Goal: Task Accomplishment & Management: Manage account settings

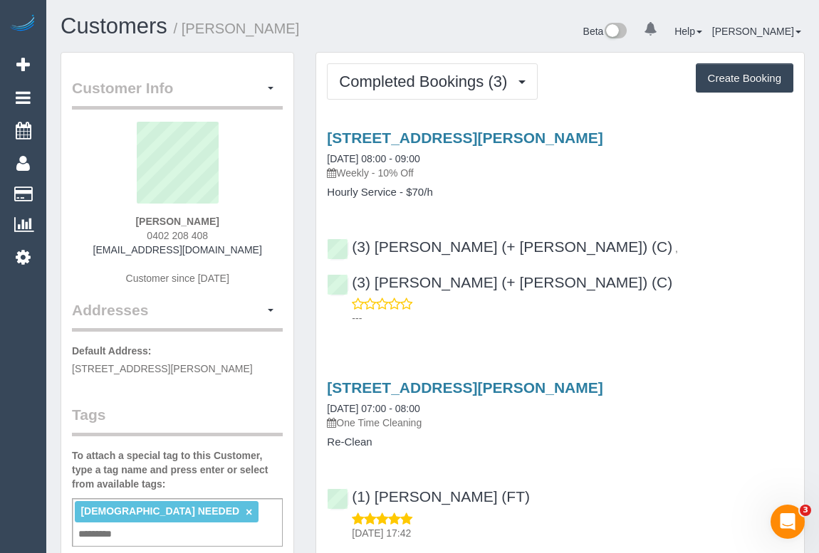
click at [117, 251] on div "[PERSON_NAME] 0402 208 408 [EMAIL_ADDRESS][DOMAIN_NAME] Customer since [DATE]" at bounding box center [177, 211] width 211 height 178
drag, startPoint x: 124, startPoint y: 215, endPoint x: 272, endPoint y: 217, distance: 148.1
click at [272, 217] on div "Suzanne Tassone 0402 208 408 suztassone@gmail.com Customer since 2025" at bounding box center [177, 211] width 211 height 178
copy strong "Suzanne Tassone"
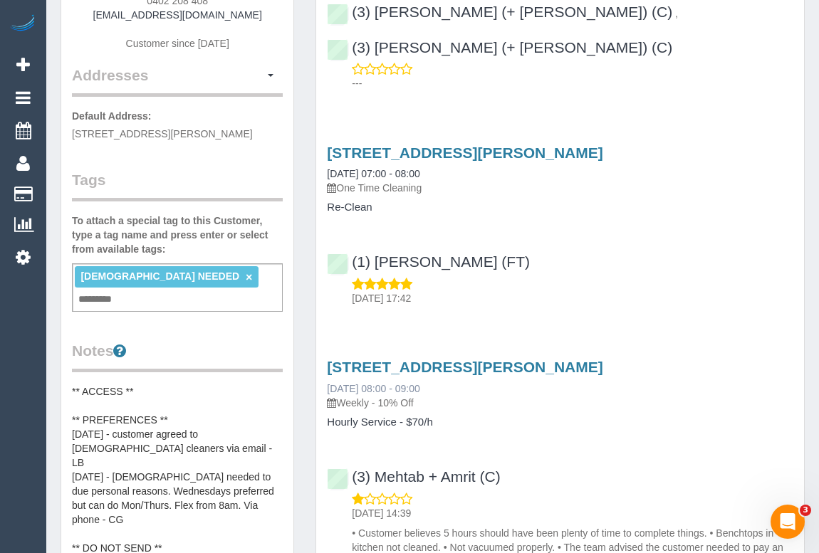
scroll to position [258, 0]
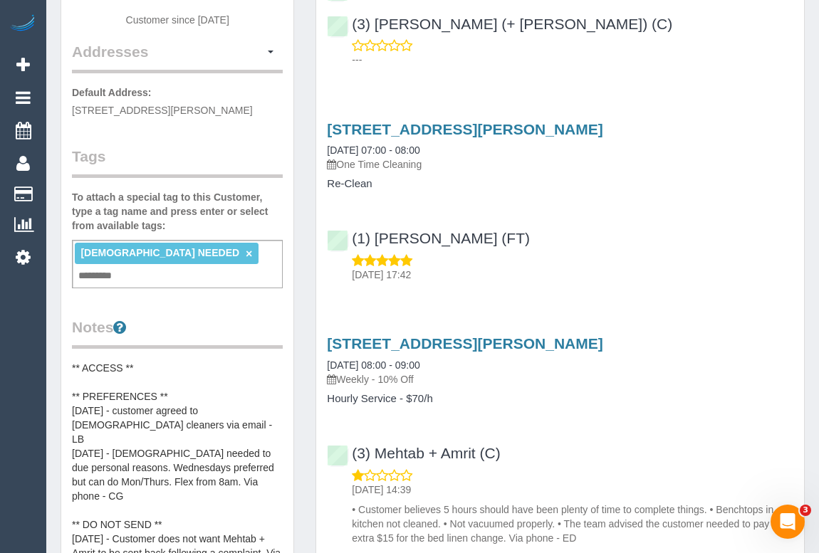
drag, startPoint x: 341, startPoint y: 340, endPoint x: 375, endPoint y: 340, distance: 34.2
click at [375, 372] on p "Weekly - 10% Off" at bounding box center [560, 379] width 466 height 14
copy p "Weekly"
drag, startPoint x: 326, startPoint y: 364, endPoint x: 395, endPoint y: 366, distance: 69.1
click at [395, 366] on div "81 Hanson Road, Craigieburn, VIC 3064 20/08/2025 08:00 - 09:00 Weekly - 10% Off…" at bounding box center [560, 369] width 488 height 69
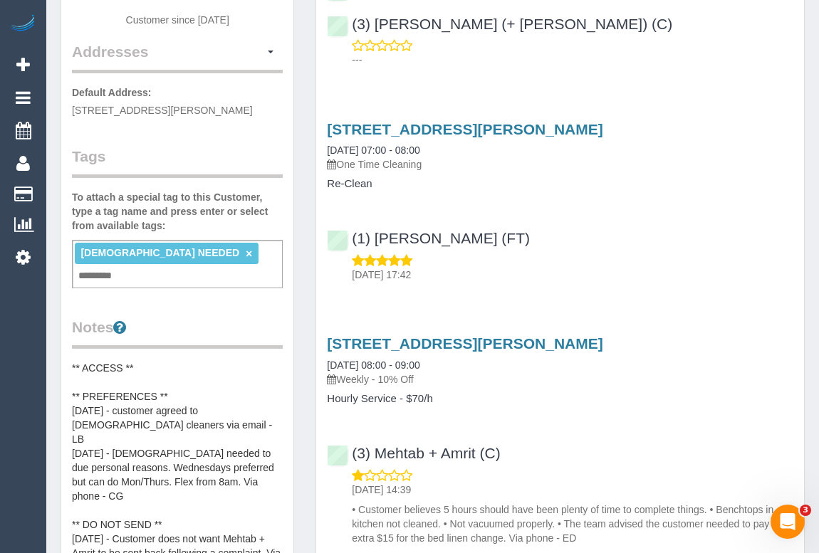
copy h4 "Hourly Service"
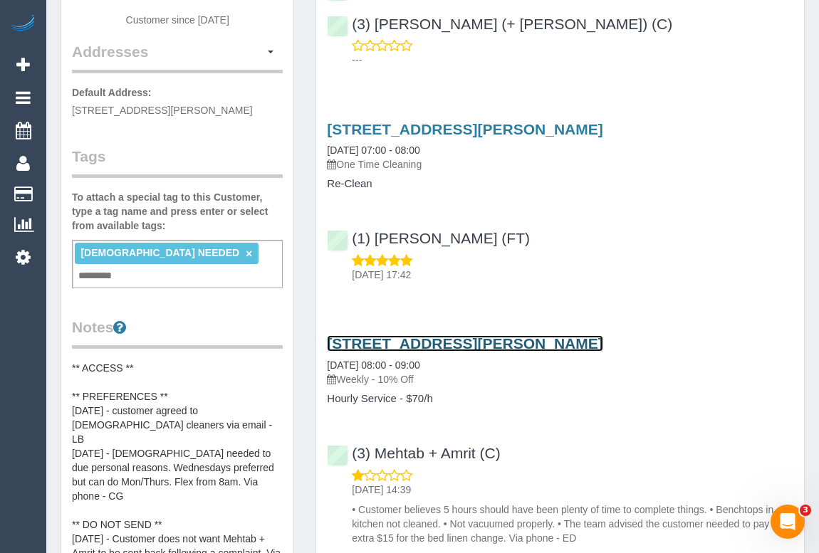
click at [491, 335] on link "81 Hanson Road, Craigieburn, VIC 3064" at bounding box center [465, 343] width 276 height 16
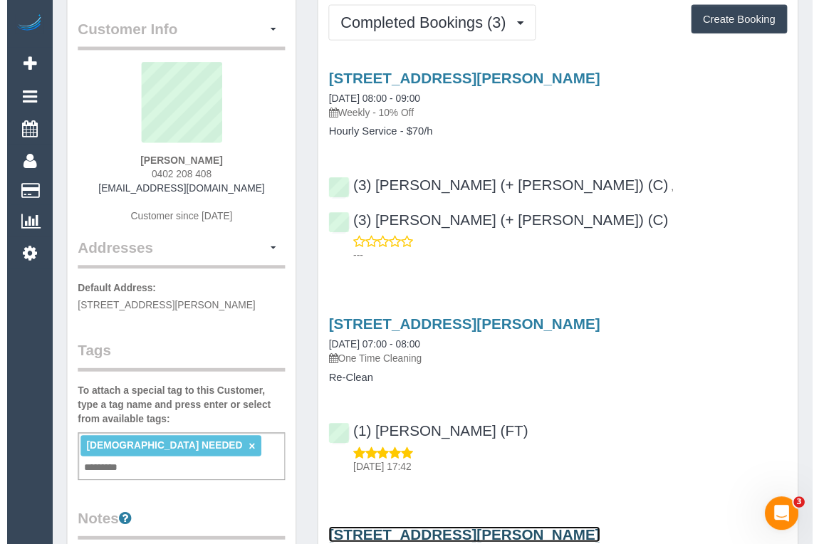
scroll to position [0, 0]
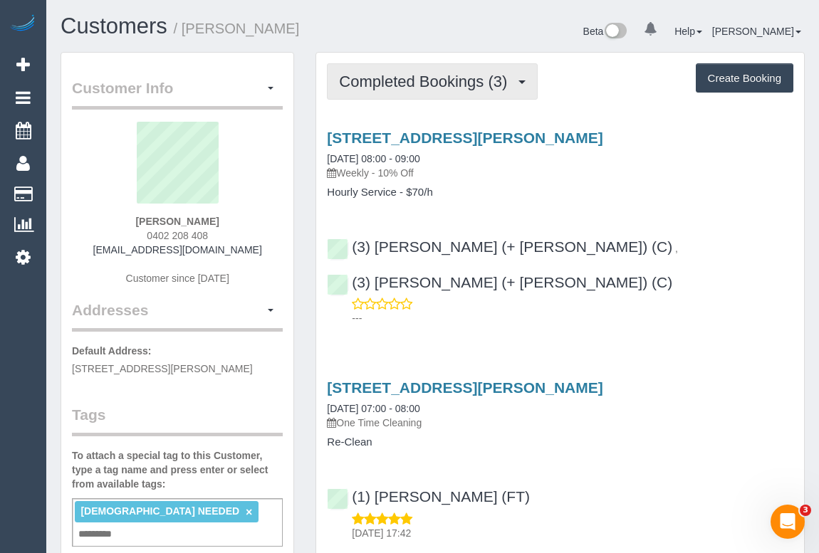
click at [422, 82] on span "Completed Bookings (3)" at bounding box center [426, 82] width 175 height 18
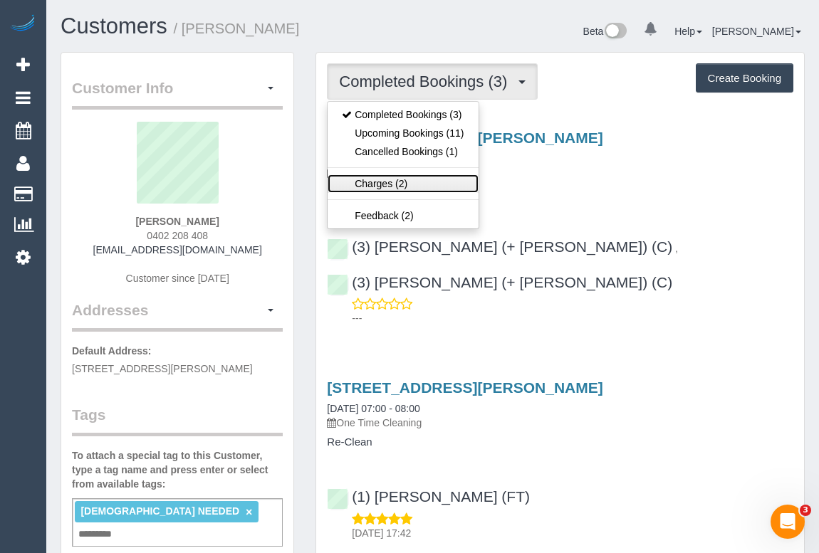
click at [385, 182] on link "Charges (2)" at bounding box center [403, 183] width 150 height 19
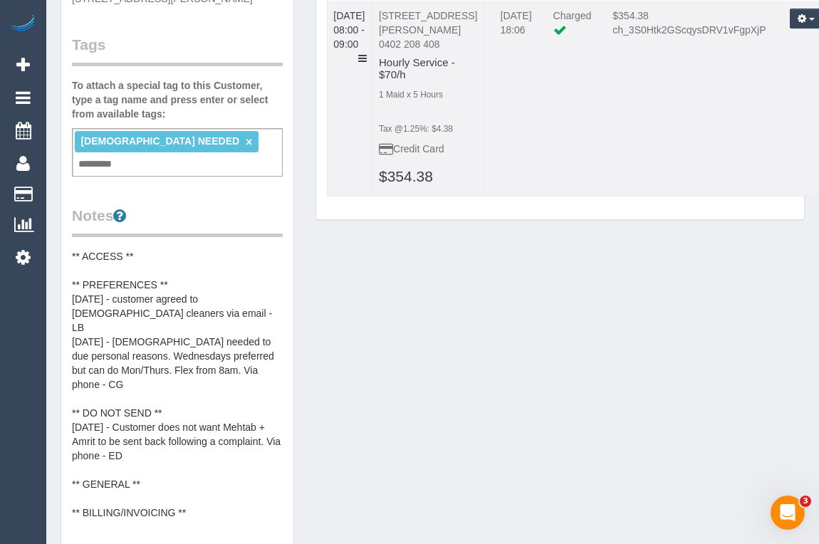
scroll to position [388, 0]
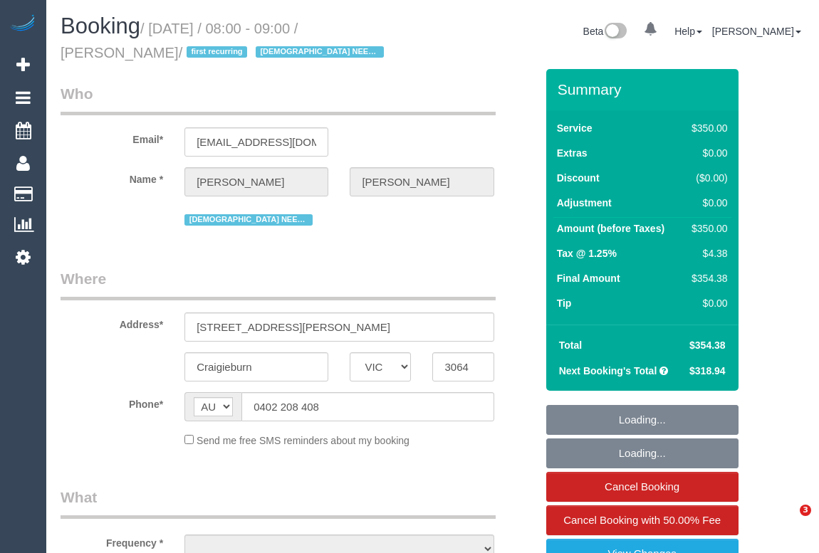
select select "VIC"
select select "number:28"
select select "number:14"
select select "number:18"
select select "number:36"
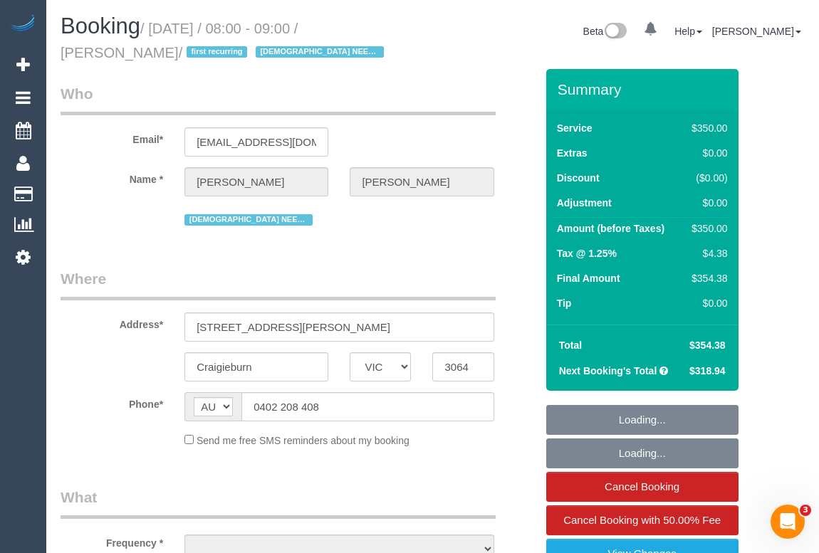
select select "number:35"
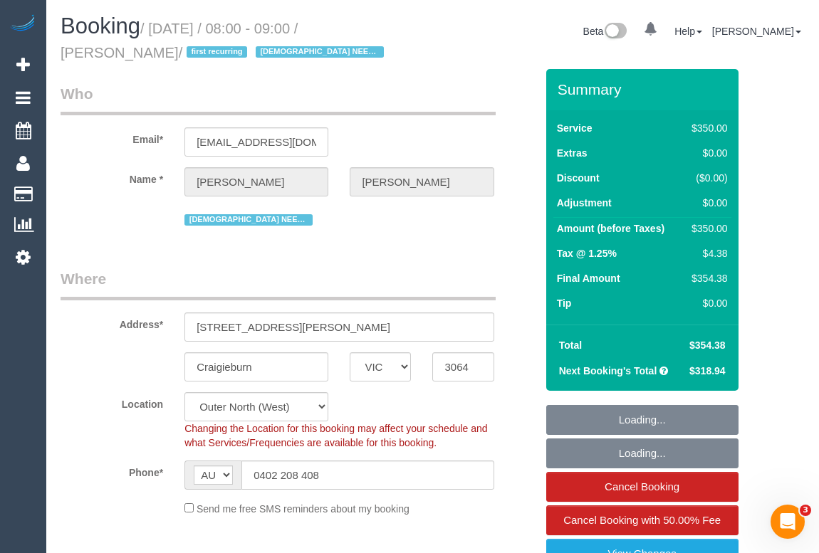
select select "object:1220"
select select "string:stripe-pm_1RsBuS2GScqysDRVbt1l3syi"
select select "300"
drag, startPoint x: 157, startPoint y: 29, endPoint x: 256, endPoint y: 29, distance: 99.0
click at [256, 29] on small "/ August 20, 2025 / 08:00 - 09:00 / Suzanne Tassone / first recurring FEMALE NE…" at bounding box center [225, 41] width 328 height 40
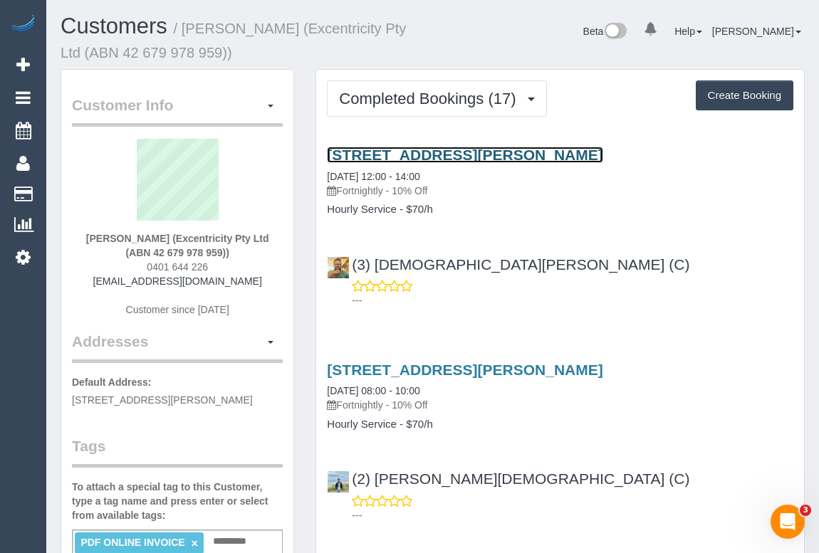
click at [456, 160] on link "6 Quinn St, Heidelberg, VIC 3084" at bounding box center [465, 155] width 276 height 16
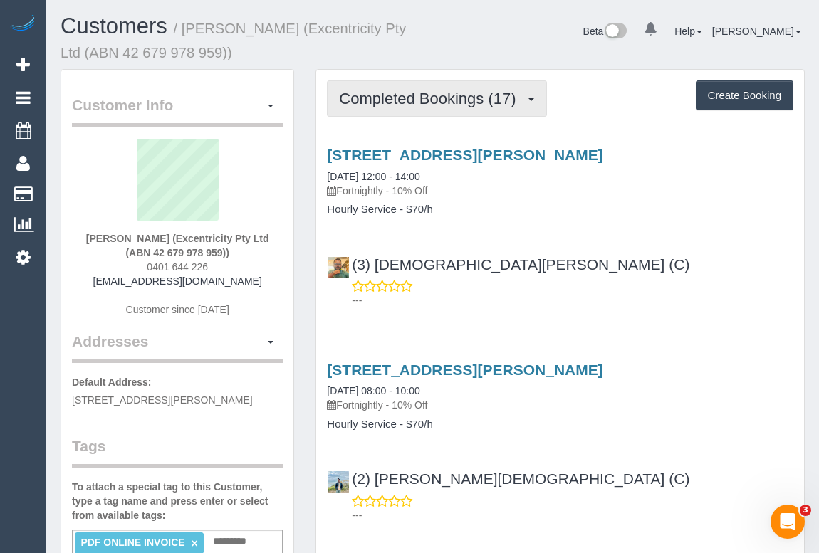
click at [375, 98] on span "Completed Bookings (17)" at bounding box center [431, 99] width 184 height 18
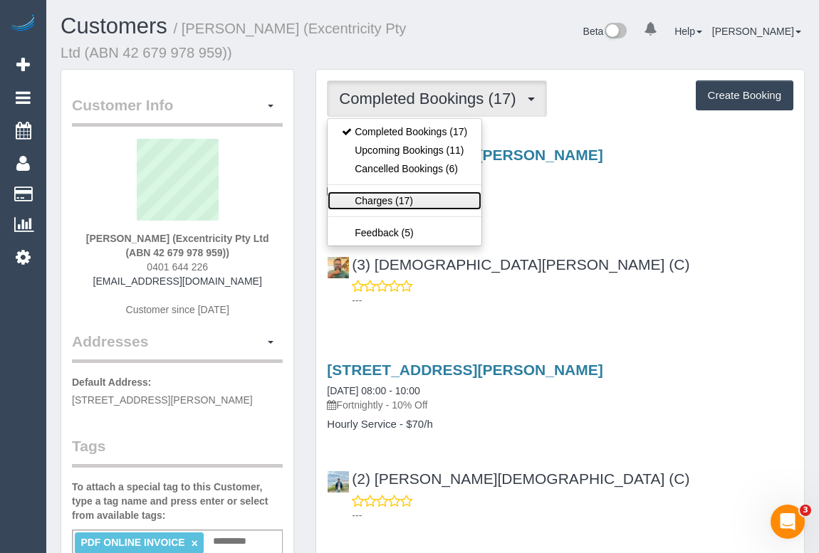
click at [375, 199] on link "Charges (17)" at bounding box center [405, 201] width 154 height 19
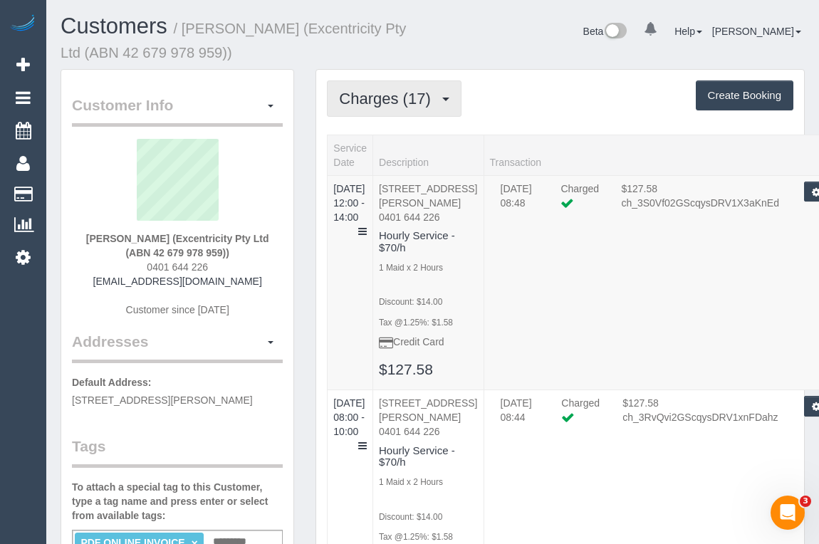
click at [377, 96] on span "Charges (17)" at bounding box center [388, 99] width 98 height 18
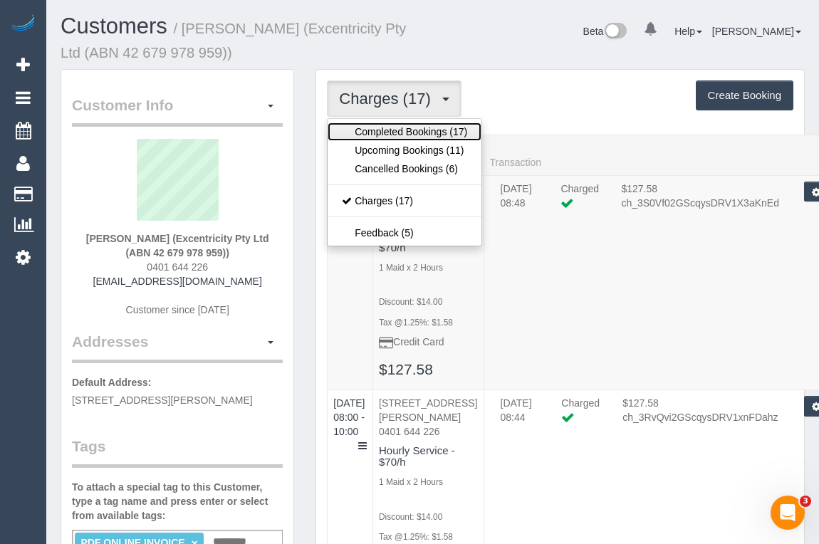
click at [378, 130] on link "Completed Bookings (17)" at bounding box center [405, 131] width 154 height 19
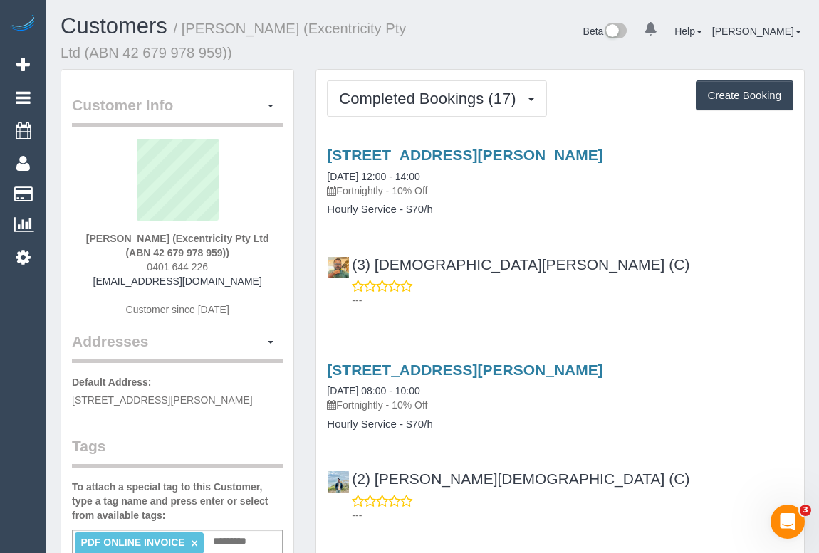
drag, startPoint x: 341, startPoint y: 185, endPoint x: 390, endPoint y: 190, distance: 48.7
click at [390, 190] on p "Fortnightly - 10% Off" at bounding box center [560, 191] width 466 height 14
copy p "Fortnightly"
drag, startPoint x: 328, startPoint y: 207, endPoint x: 397, endPoint y: 211, distance: 69.2
click at [397, 211] on h4 "Hourly Service - $70/h" at bounding box center [560, 210] width 466 height 12
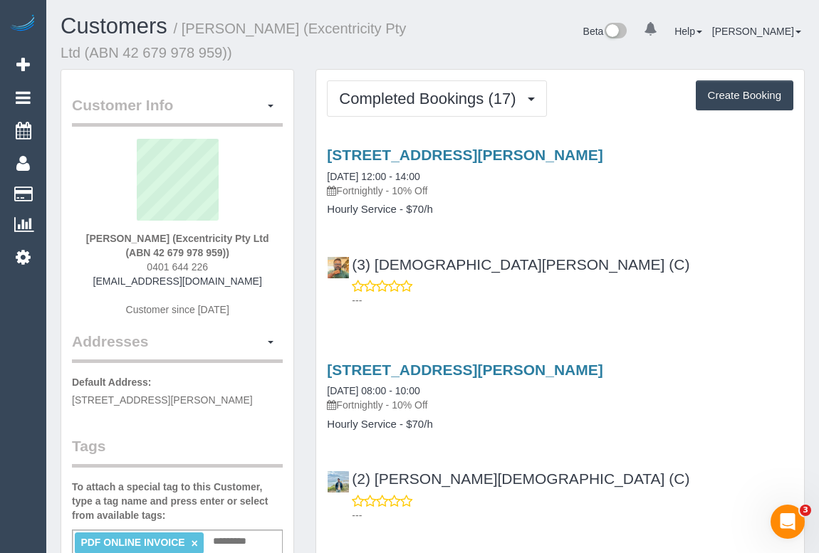
copy h4 "Hourly Service"
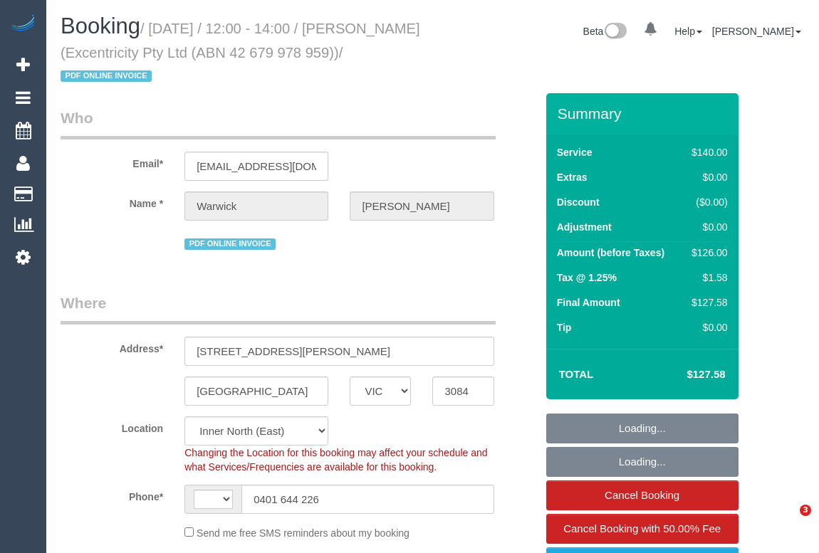
select select "VIC"
select select "string:AU"
select select "object:1709"
select select "number:30"
select select "number:14"
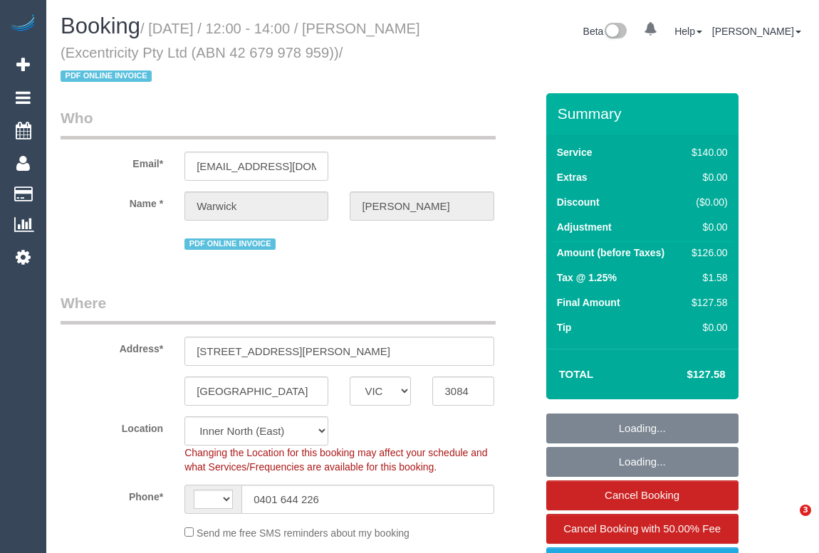
select select "number:19"
select select "number:24"
select select "number:34"
select select "number:26"
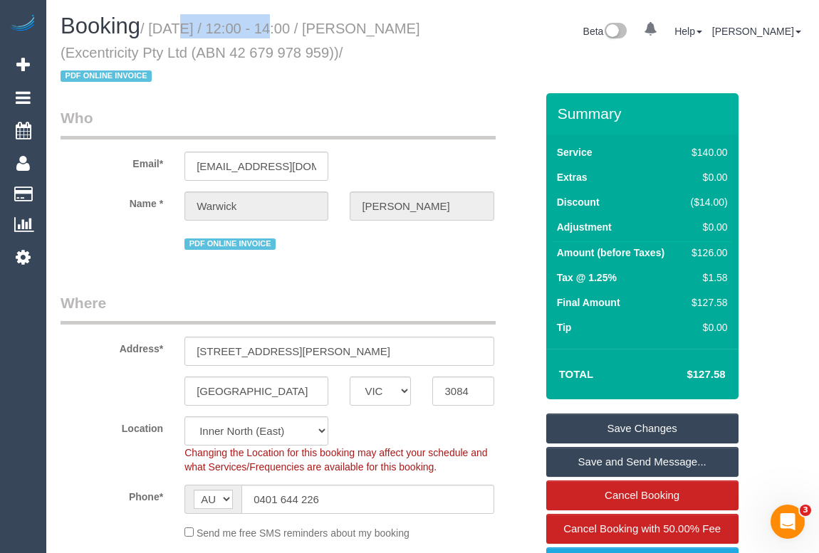
drag, startPoint x: 179, startPoint y: 30, endPoint x: 257, endPoint y: 29, distance: 78.3
click at [257, 29] on small "/ August 26, 2025 / 12:00 - 14:00 / Warwick Donaldson (Excentricity Pty Ltd (AB…" at bounding box center [241, 53] width 360 height 64
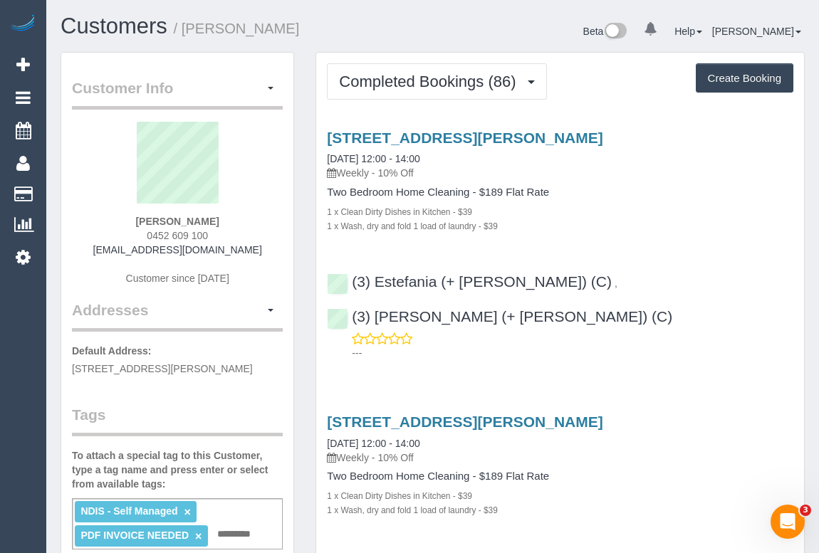
drag, startPoint x: 343, startPoint y: 172, endPoint x: 376, endPoint y: 174, distance: 33.5
click at [376, 174] on p "Weekly - 10% Off" at bounding box center [560, 173] width 466 height 14
copy p "Weekly"
drag, startPoint x: 325, startPoint y: 187, endPoint x: 469, endPoint y: 192, distance: 143.9
click at [469, 192] on div "[STREET_ADDRESS][PERSON_NAME] [DATE] 12:00 - 14:00 Weekly - 10% Off Two Bedroom…" at bounding box center [560, 181] width 488 height 103
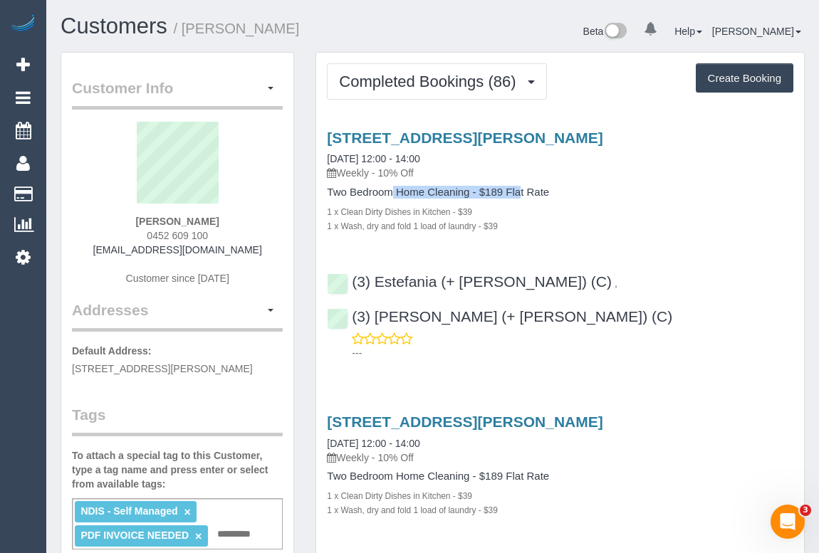
copy h4 "Two Bedroom Home Cleaning"
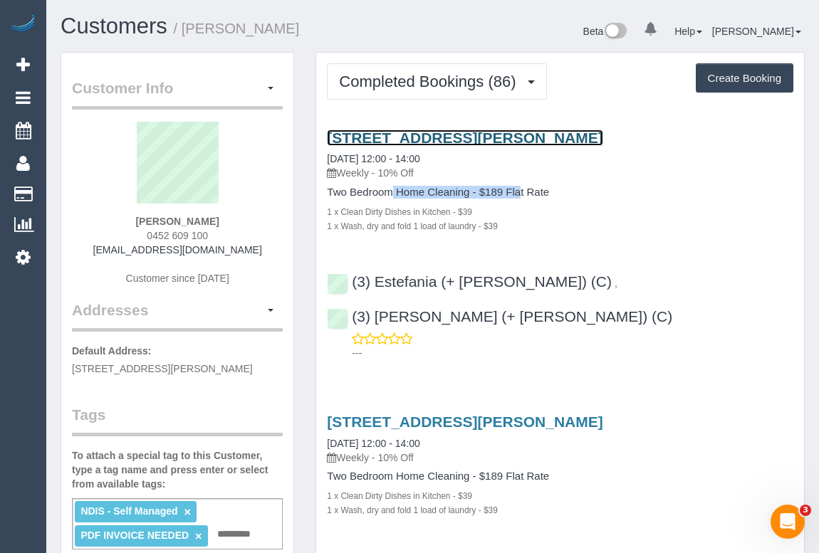
click at [439, 139] on link "198 Albert Street, Brunswick, VIC 3056" at bounding box center [465, 138] width 276 height 16
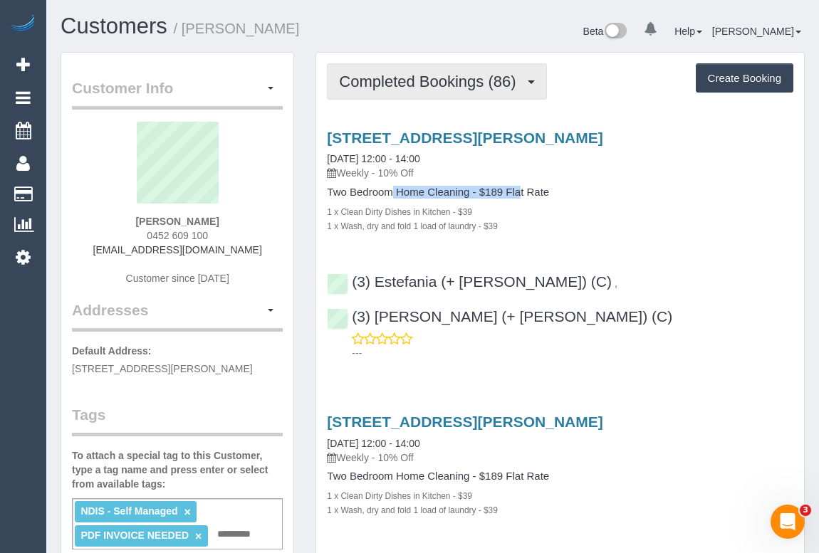
click at [439, 85] on span "Completed Bookings (86)" at bounding box center [431, 82] width 184 height 18
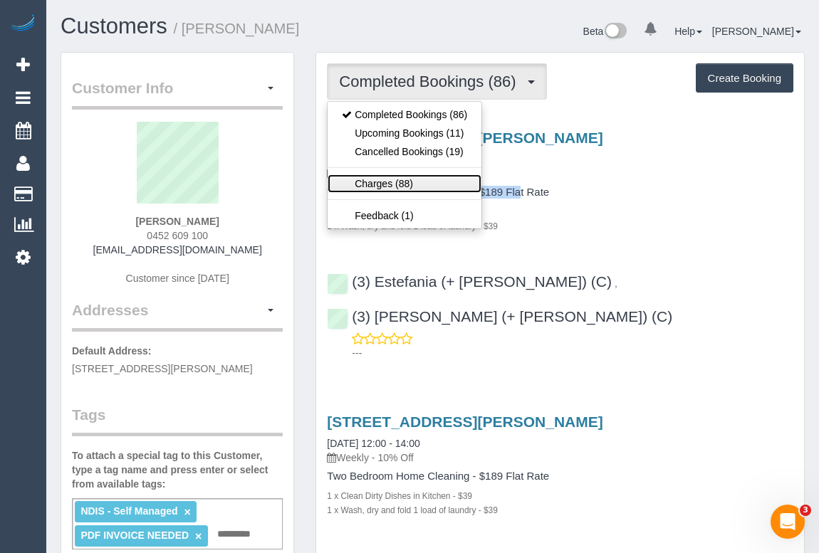
click at [400, 185] on link "Charges (88)" at bounding box center [405, 183] width 154 height 19
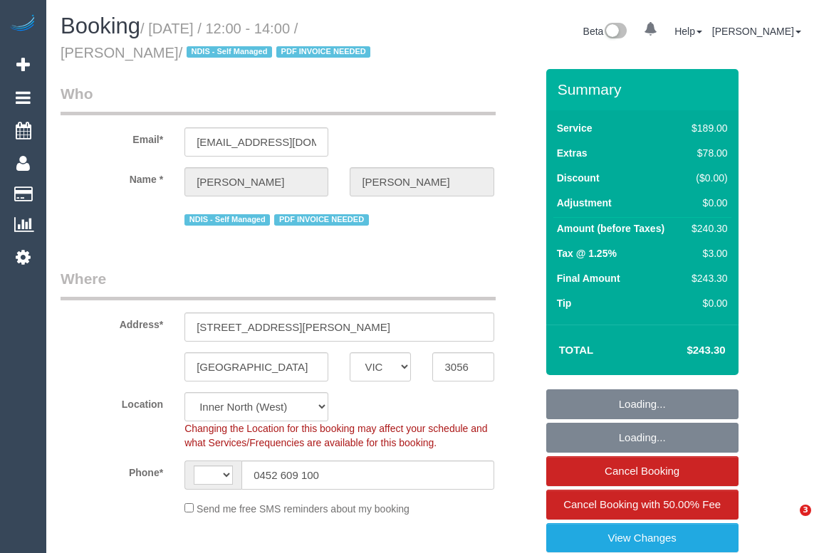
select select "VIC"
select select "string:AU"
select select "string:stripe-pm_1PpSwB2GScqysDRVwfCoP93Y"
select select "number:28"
select select "number:15"
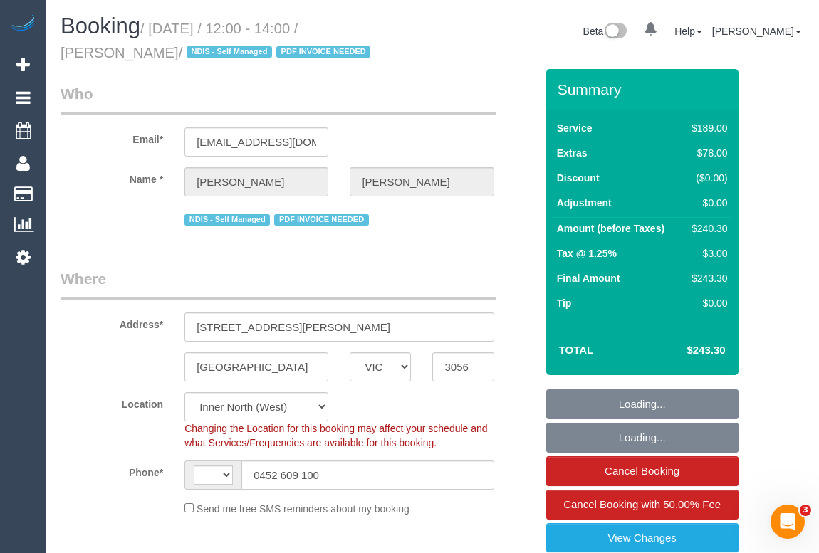
select select "number:19"
select select "number:24"
select select "number:34"
select select "number:11"
select select "object:1664"
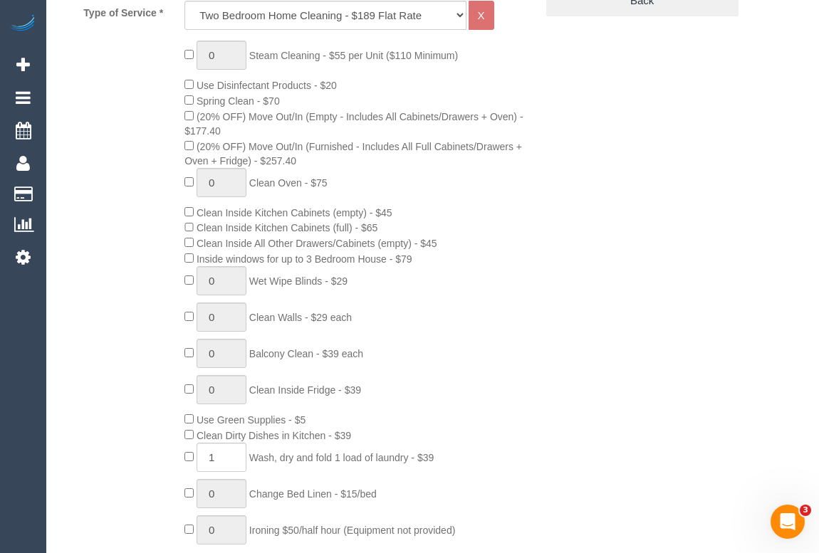
scroll to position [841, 0]
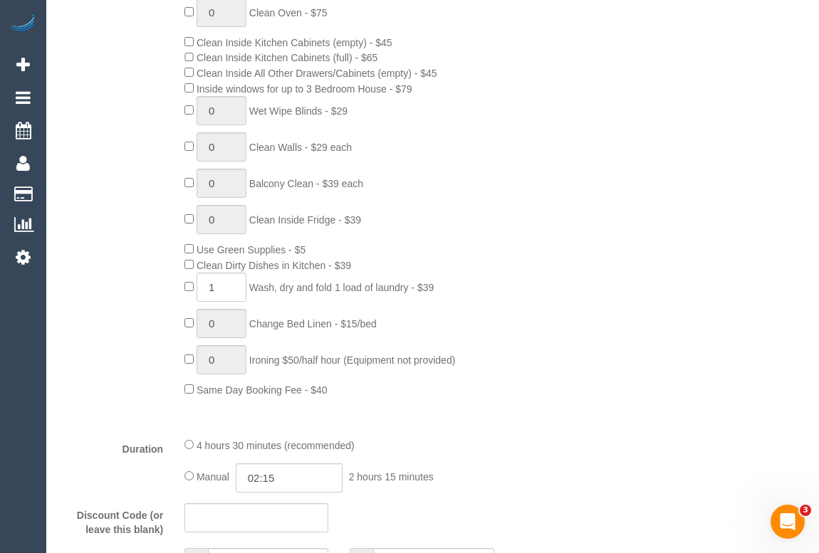
drag, startPoint x: 202, startPoint y: 253, endPoint x: 292, endPoint y: 253, distance: 90.4
click at [292, 253] on span "Use Green Supplies - $5" at bounding box center [251, 249] width 109 height 11
copy span "Use Green Supplies"
drag, startPoint x: 201, startPoint y: 266, endPoint x: 330, endPoint y: 271, distance: 129.7
click at [330, 271] on span "Clean Dirty Dishes in Kitchen - $39" at bounding box center [274, 265] width 155 height 11
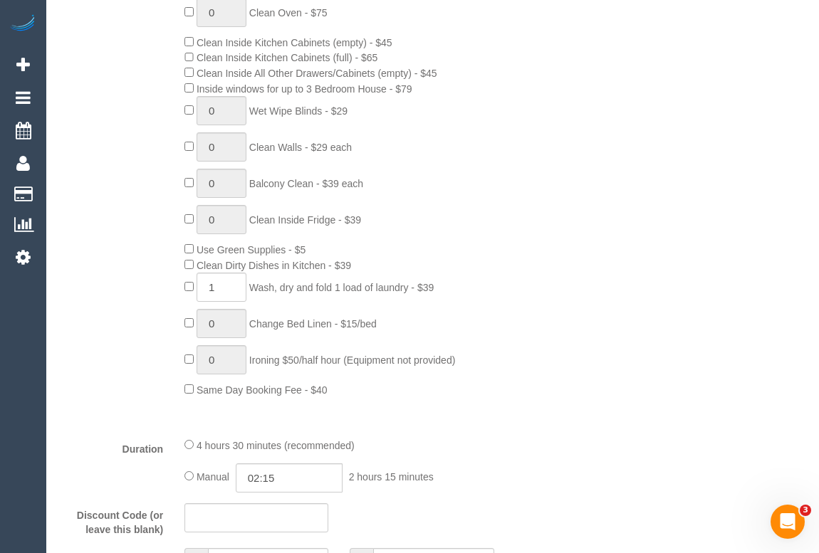
copy span "Clean Dirty Dishes in Kitchen"
drag, startPoint x: 256, startPoint y: 288, endPoint x: 412, endPoint y: 292, distance: 156.0
click at [412, 292] on span "Wash, dry and fold 1 load of laundry - $39" at bounding box center [341, 287] width 184 height 11
copy span "Wash, dry and fold 1 load of laundry"
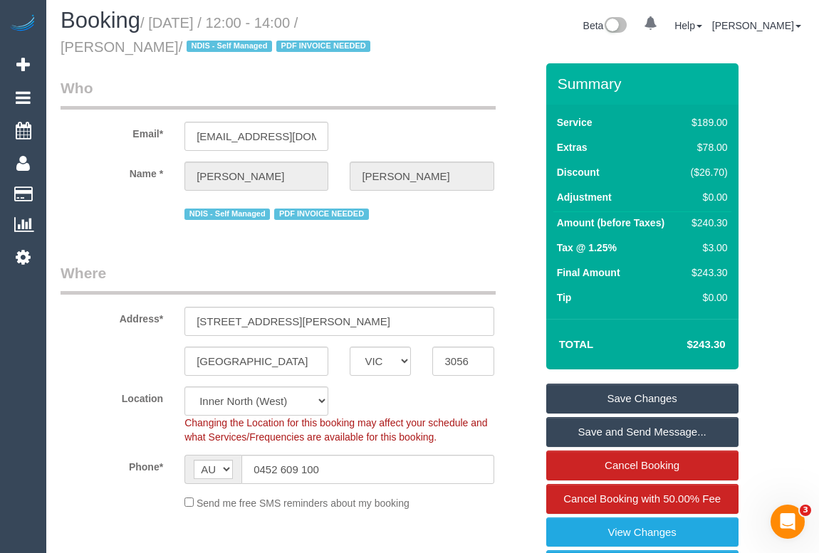
scroll to position [0, 0]
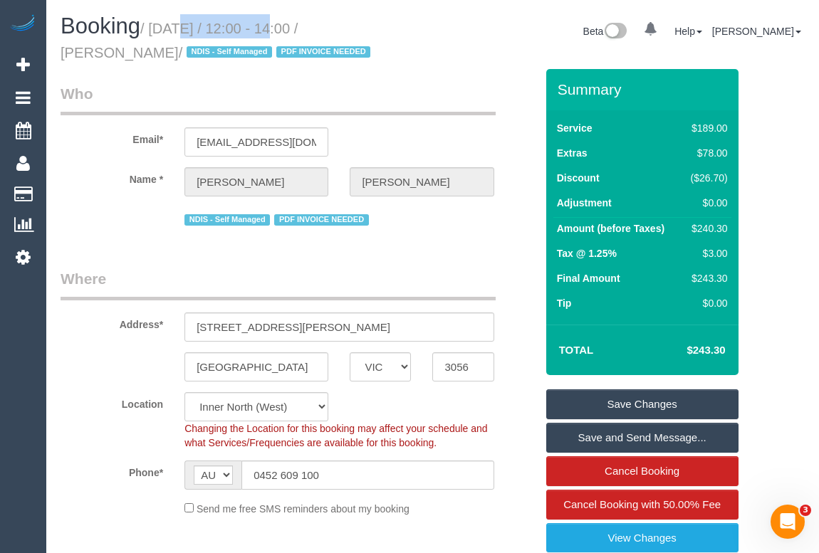
drag, startPoint x: 156, startPoint y: 28, endPoint x: 256, endPoint y: 29, distance: 100.4
click at [256, 29] on small "/ August 26, 2025 / 12:00 - 14:00 / John Maloney / NDIS - Self Managed PDF INVO…" at bounding box center [218, 41] width 314 height 40
copy small "August 26, 2025"
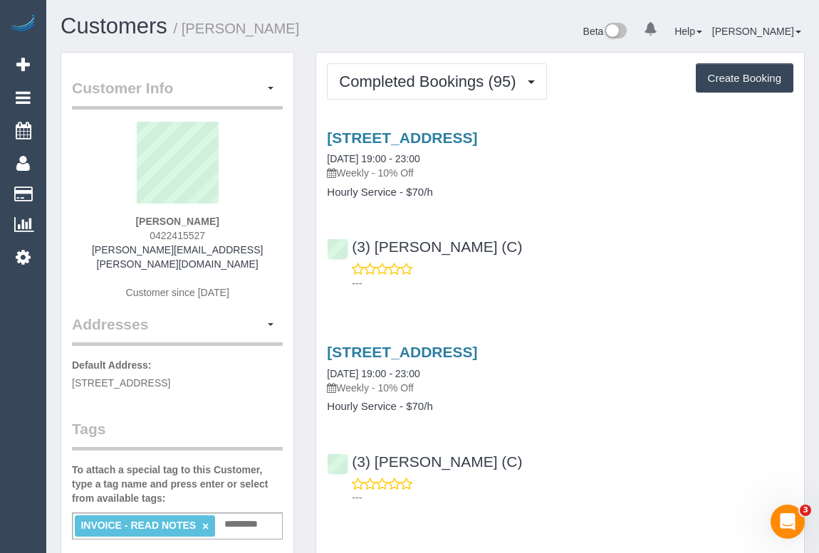
click at [622, 246] on div "(3) [PERSON_NAME] (C) ---" at bounding box center [560, 258] width 488 height 64
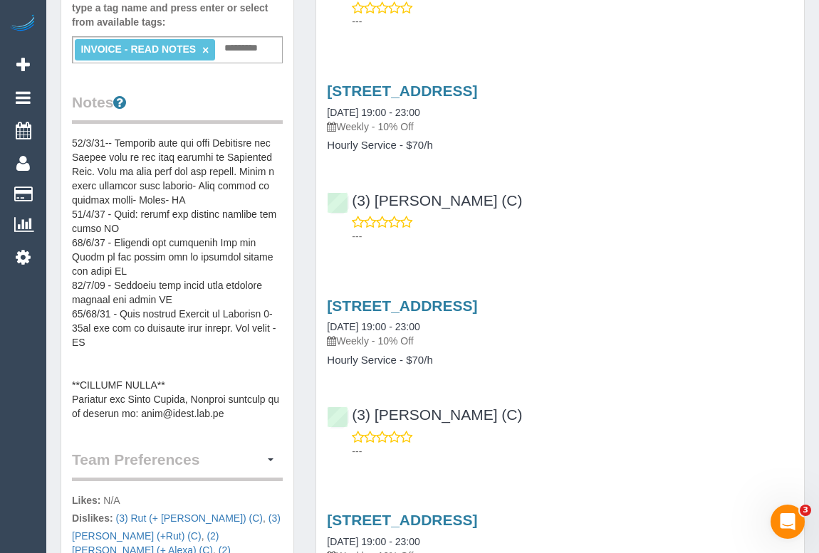
scroll to position [582, 0]
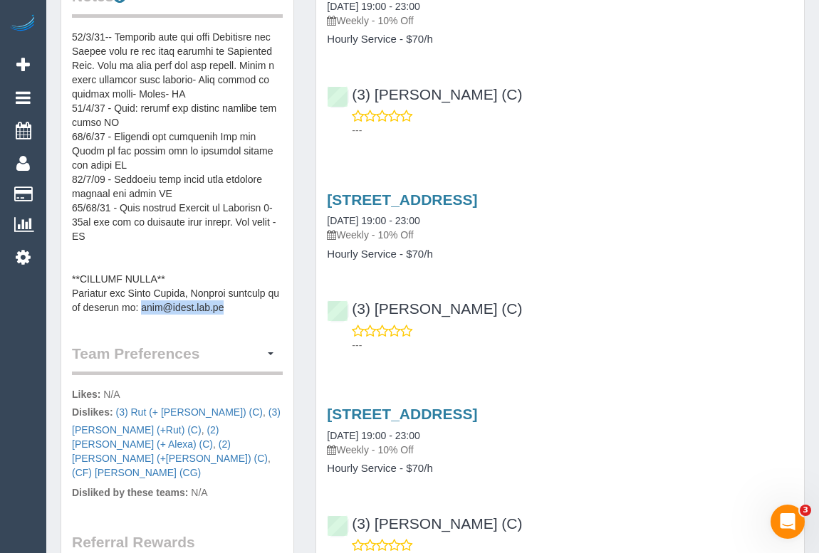
drag, startPoint x: 229, startPoint y: 305, endPoint x: 137, endPoint y: 308, distance: 91.9
click at [137, 308] on pre at bounding box center [177, 172] width 211 height 285
copy pre "info@angea.com.au"
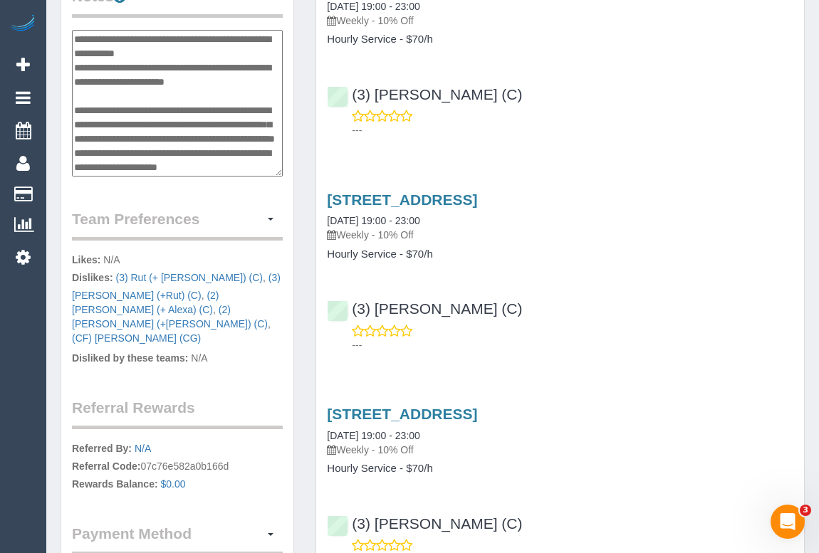
scroll to position [399, 0]
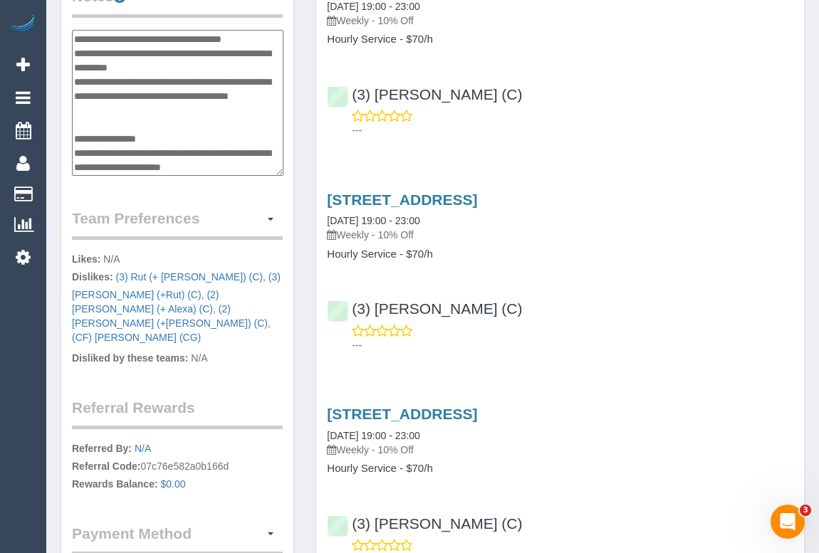
drag, startPoint x: 137, startPoint y: 164, endPoint x: 234, endPoint y: 166, distance: 96.9
click at [234, 166] on textarea at bounding box center [177, 103] width 211 height 147
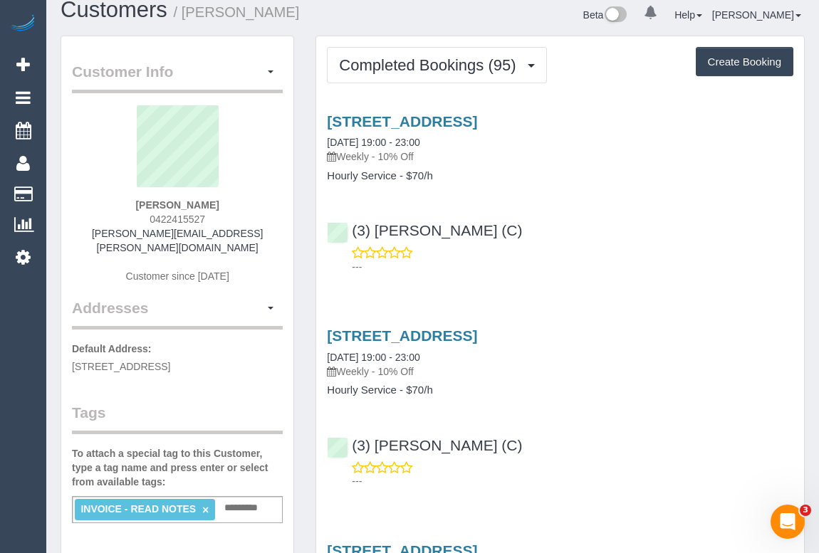
scroll to position [0, 0]
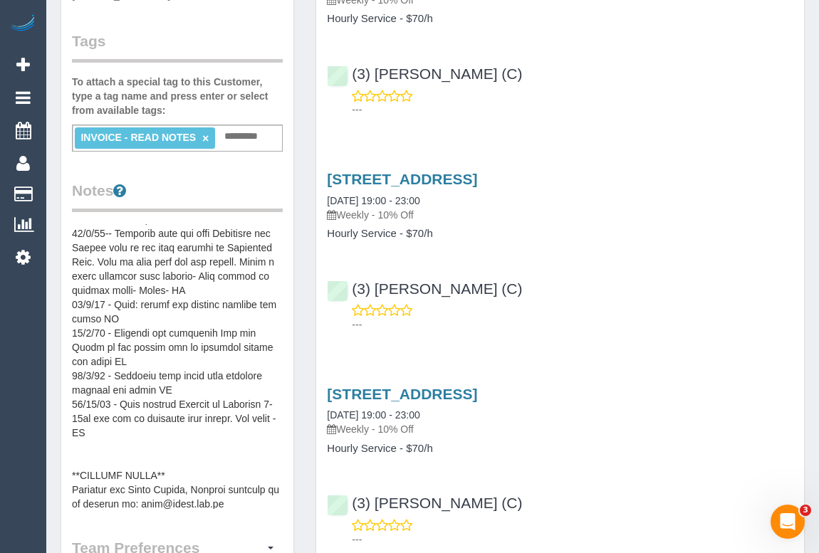
scroll to position [256, 0]
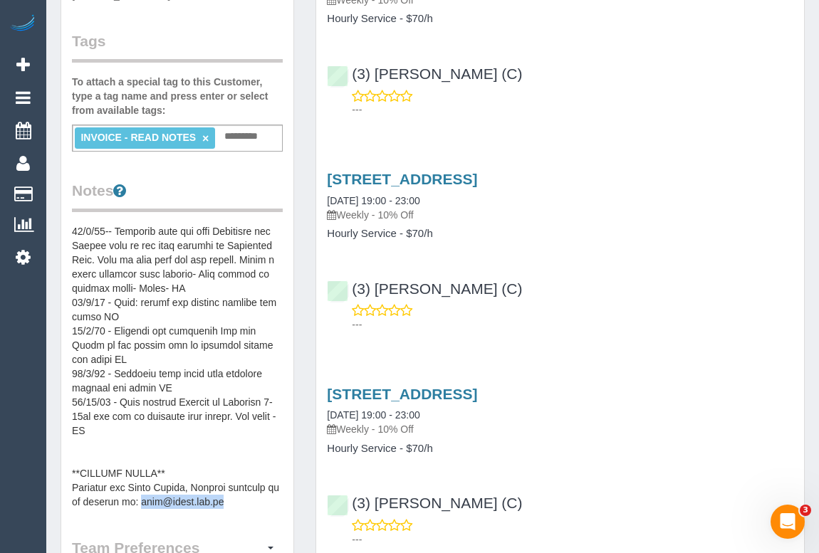
drag, startPoint x: 228, startPoint y: 498, endPoint x: 135, endPoint y: 498, distance: 92.6
click at [135, 498] on pre at bounding box center [177, 366] width 211 height 285
copy pre "info@angea.com.au"
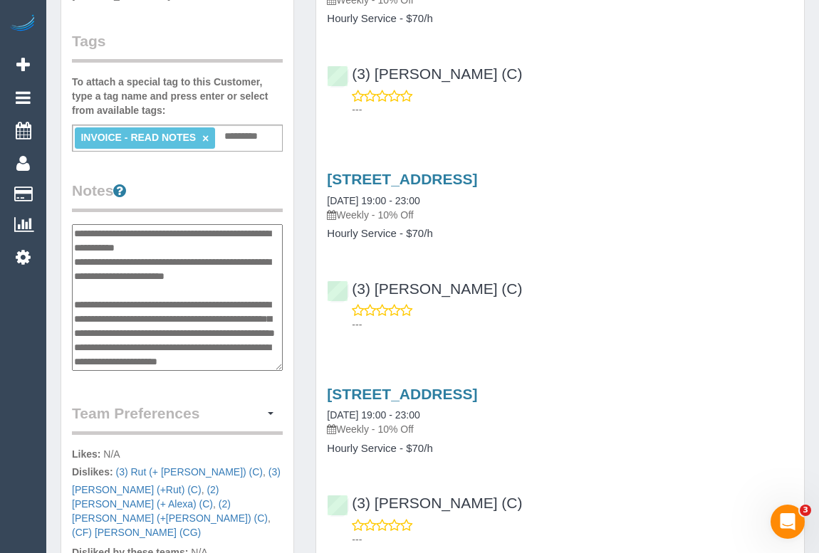
scroll to position [399, 0]
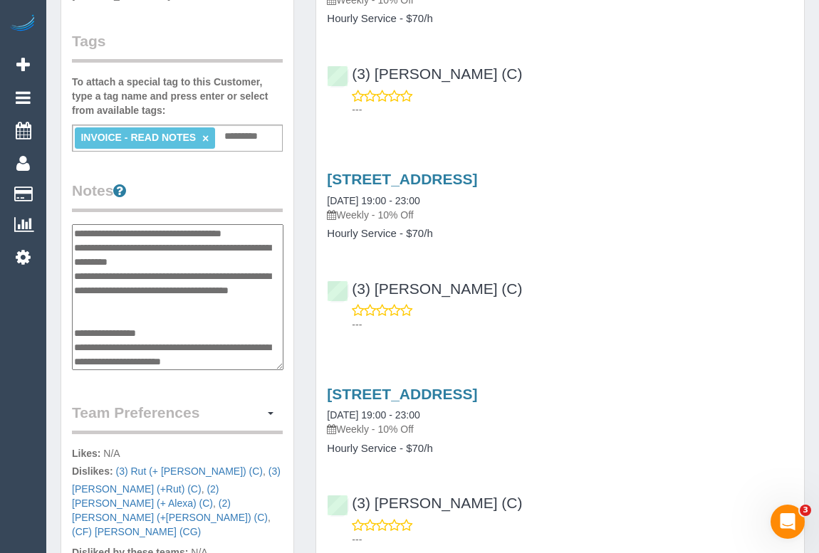
drag, startPoint x: 136, startPoint y: 362, endPoint x: 241, endPoint y: 362, distance: 105.4
click at [239, 362] on textarea at bounding box center [177, 297] width 211 height 147
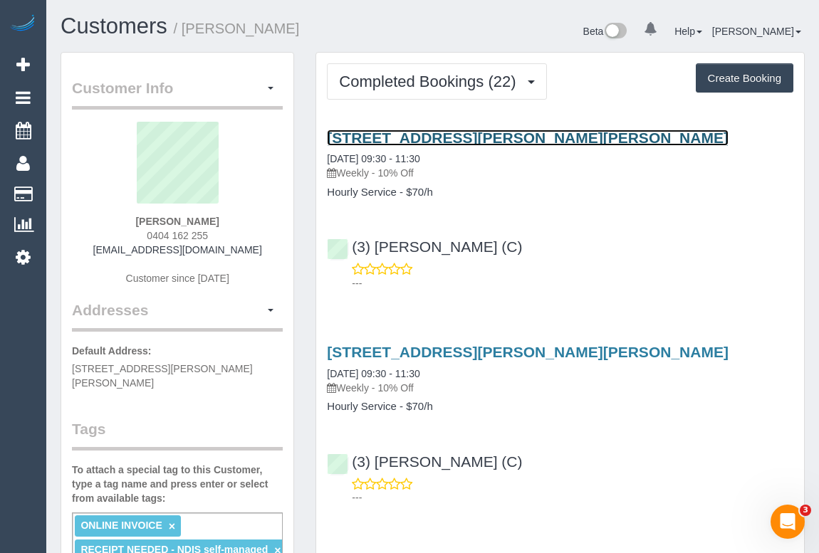
click at [422, 143] on link "[STREET_ADDRESS][PERSON_NAME][PERSON_NAME]" at bounding box center [528, 138] width 402 height 16
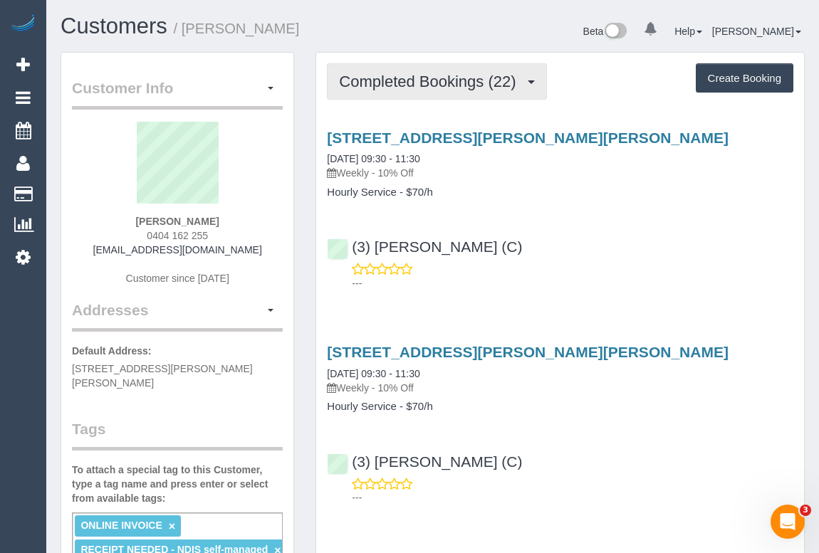
click at [402, 85] on span "Completed Bookings (22)" at bounding box center [431, 82] width 184 height 18
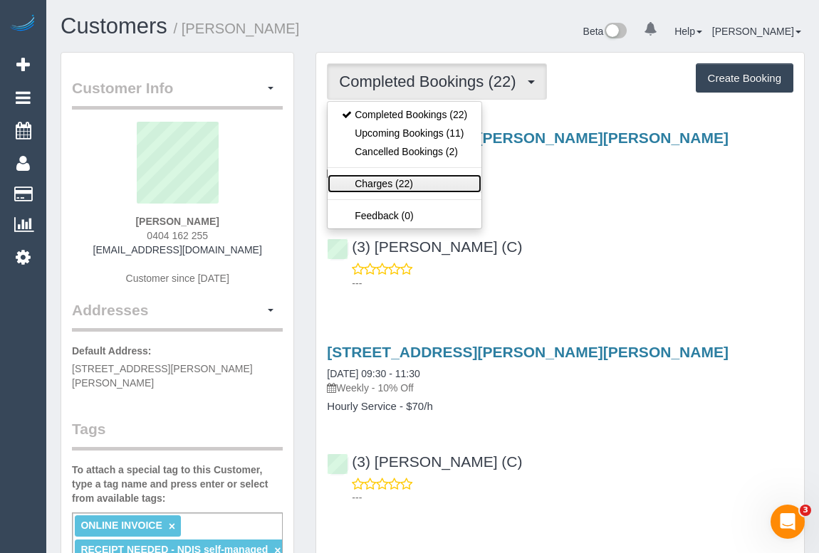
click at [389, 184] on link "Charges (22)" at bounding box center [405, 183] width 154 height 19
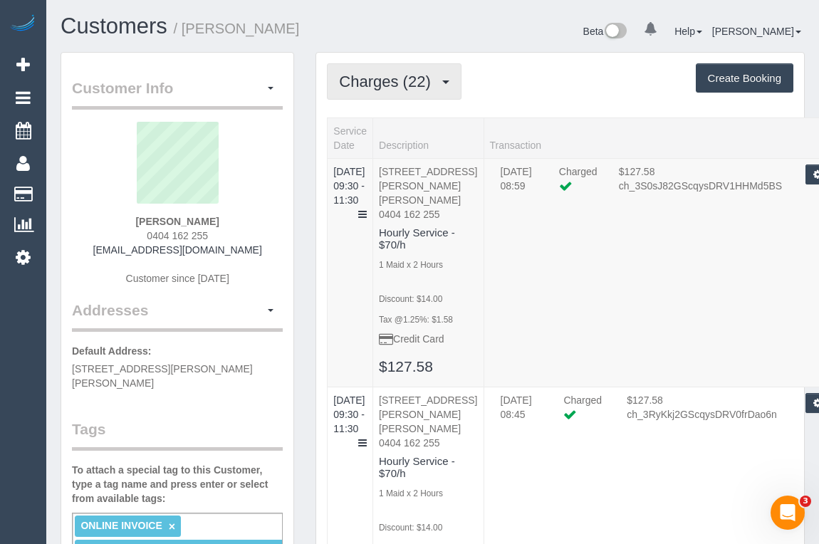
click at [407, 84] on span "Charges (22)" at bounding box center [388, 82] width 98 height 18
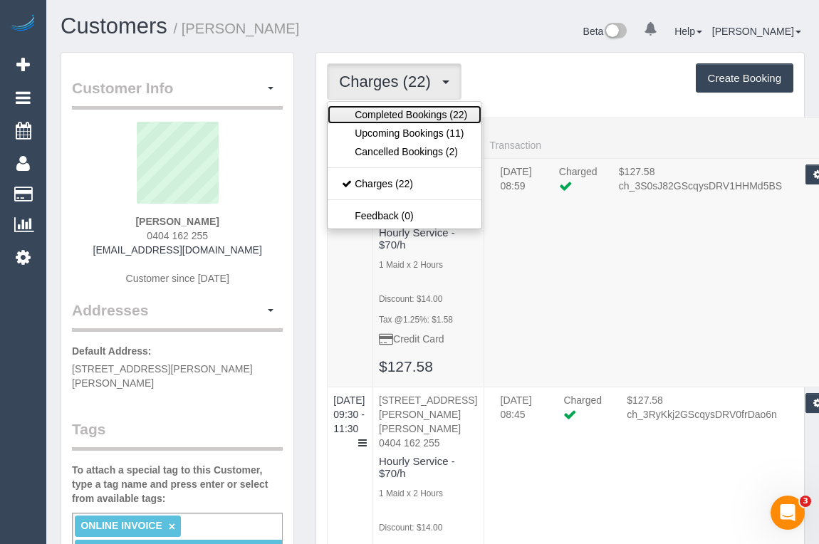
click at [402, 113] on link "Completed Bookings (22)" at bounding box center [405, 114] width 154 height 19
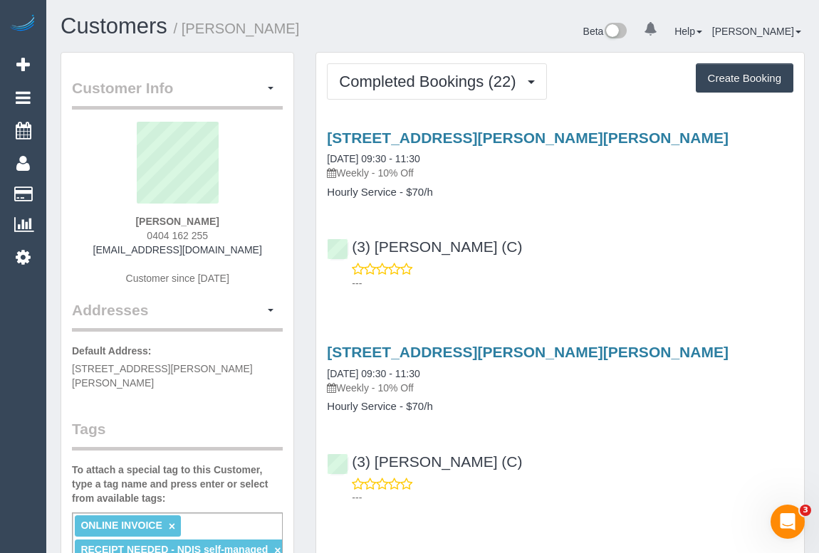
drag, startPoint x: 340, startPoint y: 170, endPoint x: 374, endPoint y: 177, distance: 34.1
click at [374, 177] on p "Weekly - 10% Off" at bounding box center [560, 173] width 466 height 14
copy p "Weekly"
drag, startPoint x: 323, startPoint y: 189, endPoint x: 393, endPoint y: 192, distance: 69.9
click at [393, 192] on div "38/69 Palmer St, Richmond, VIC 3121 27/08/2025 09:30 - 11:30 Weekly - 10% Off H…" at bounding box center [560, 164] width 488 height 69
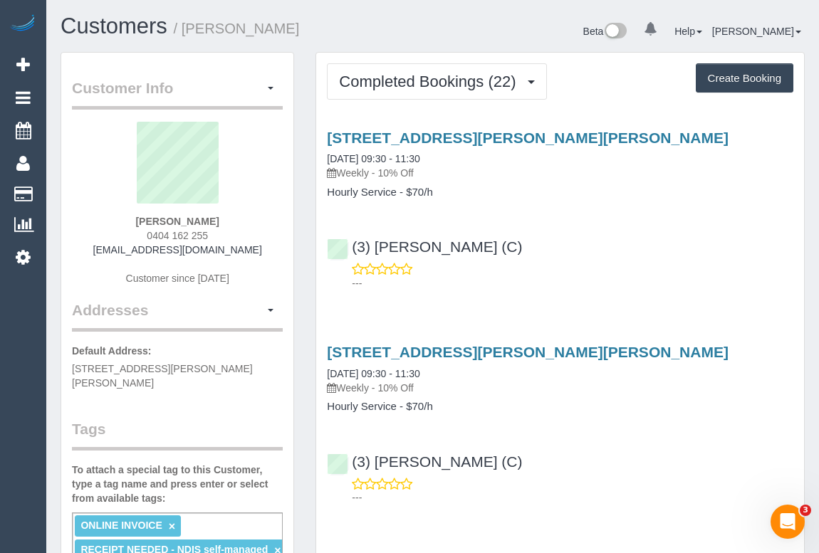
copy h4 "Hourly Service"
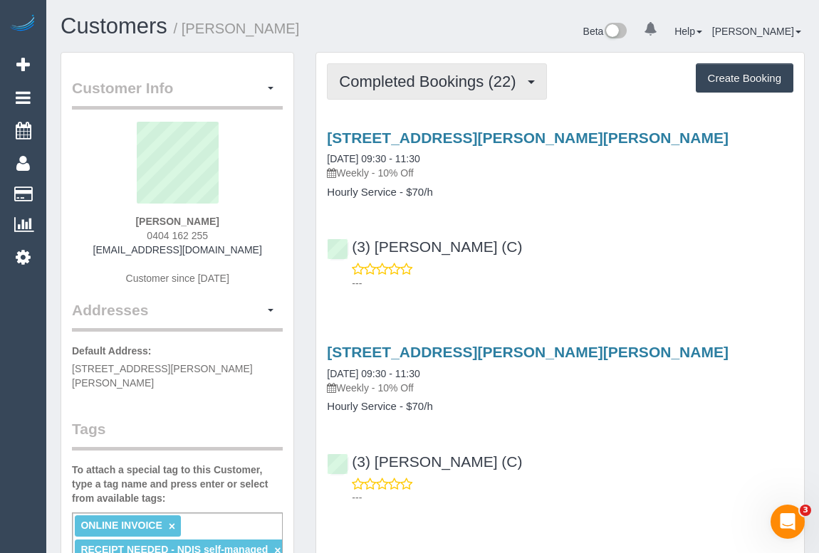
click at [433, 83] on span "Completed Bookings (22)" at bounding box center [431, 82] width 184 height 18
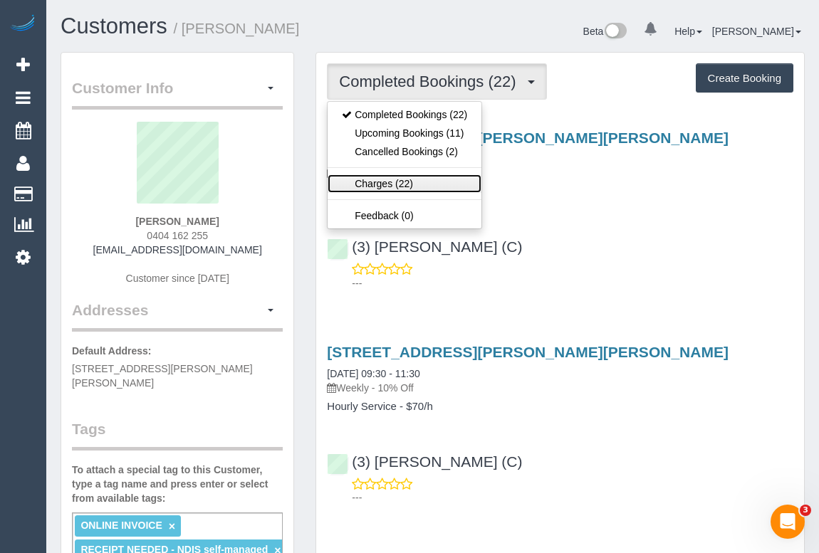
click at [392, 185] on link "Charges (22)" at bounding box center [405, 183] width 154 height 19
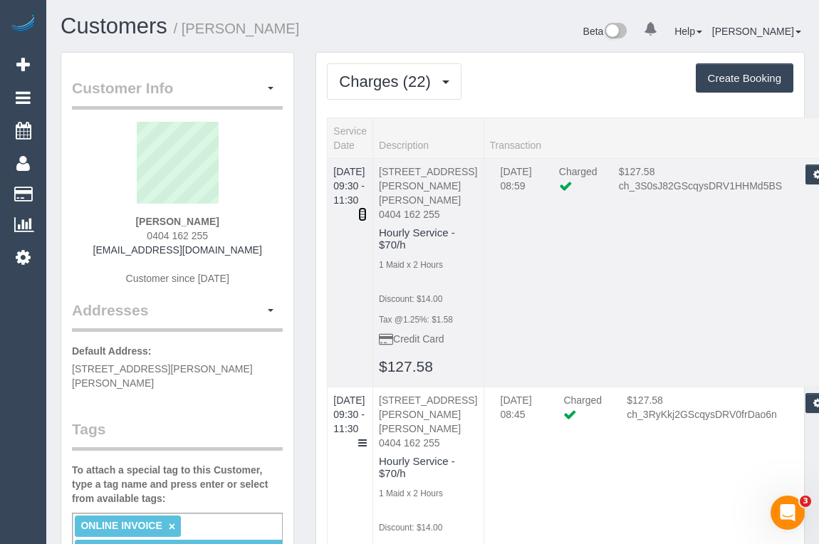
click at [367, 209] on icon at bounding box center [362, 214] width 9 height 10
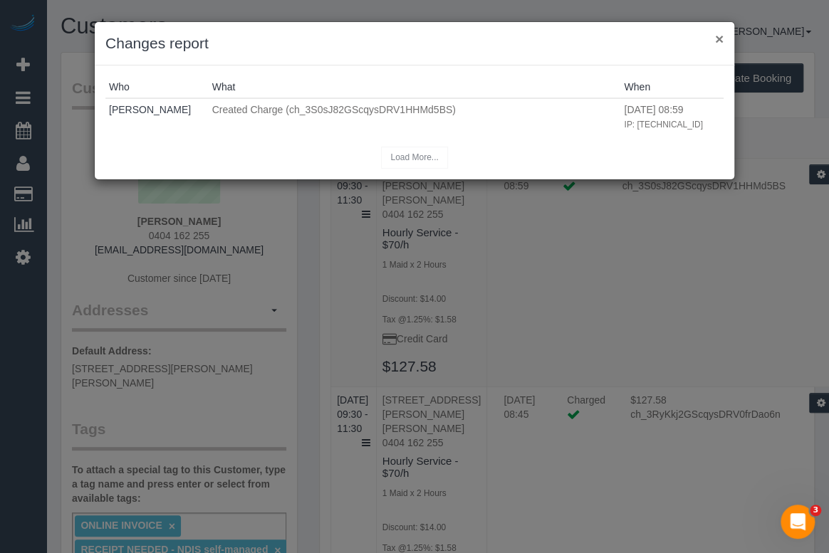
click at [716, 36] on button "×" at bounding box center [719, 38] width 9 height 15
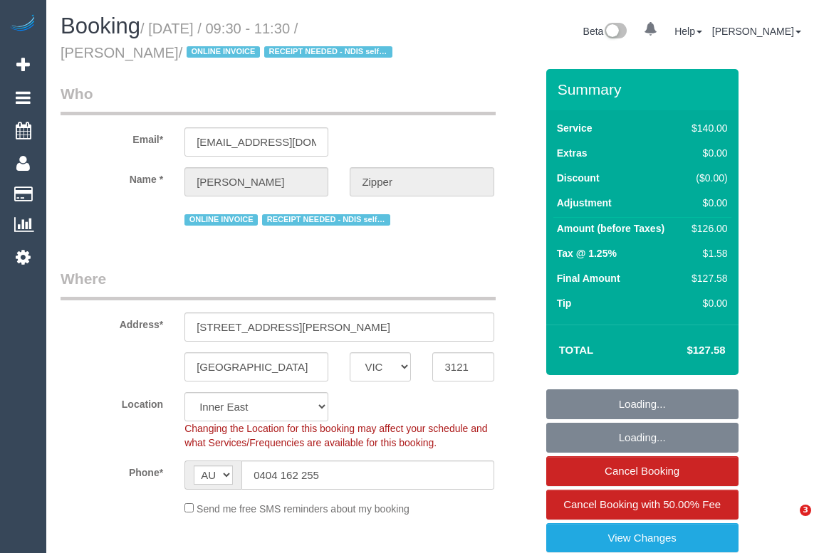
select select "VIC"
select select "number:28"
select select "number:14"
select select "number:19"
select select "number:36"
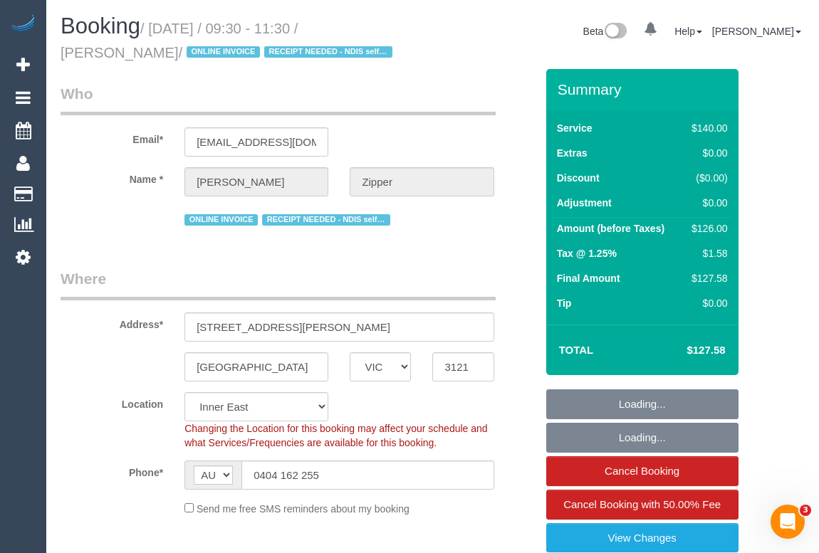
select select "number:33"
select select "object:698"
select select "string:stripe-pm_1QjXpd2GScqysDRVtfQZkUN0"
select select "object:1481"
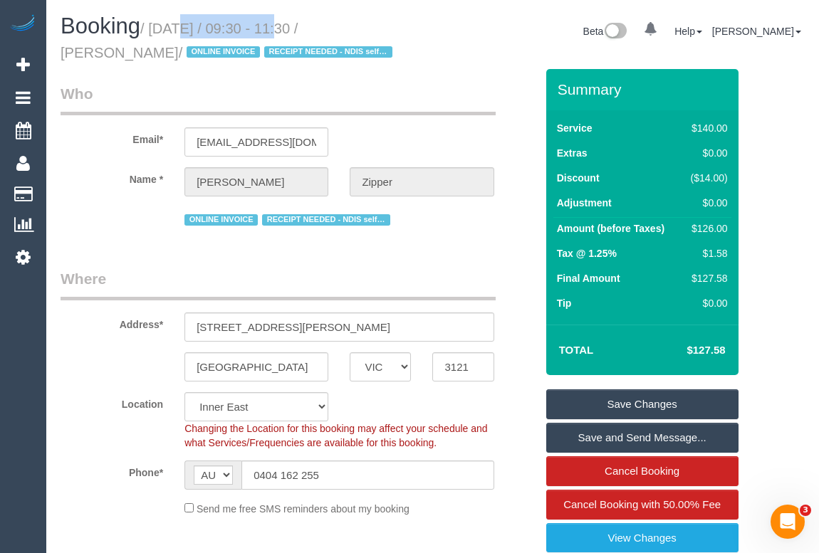
drag, startPoint x: 189, startPoint y: 29, endPoint x: 261, endPoint y: 29, distance: 71.9
click at [261, 29] on small "/ [DATE] / 09:30 - 11:30 / [PERSON_NAME] / ONLINE INVOICE RECEIPT NEEDED - NDIS…" at bounding box center [229, 41] width 336 height 40
copy small "[DATE]"
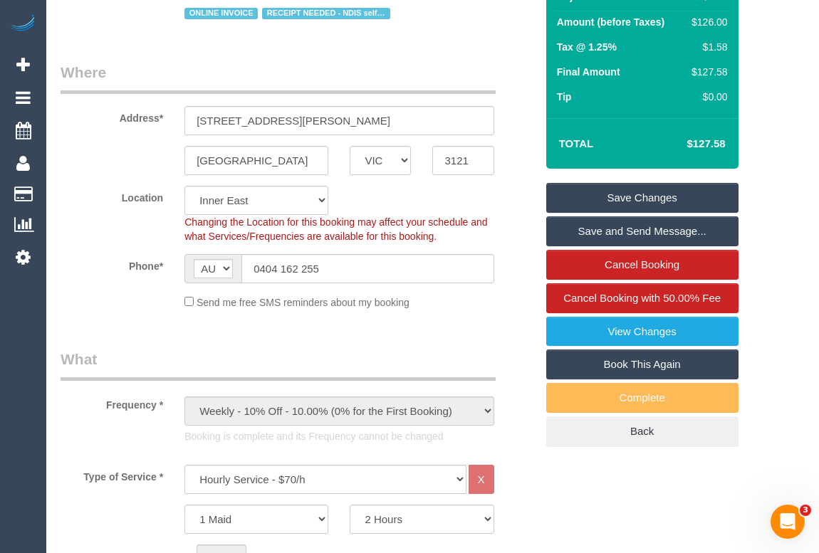
scroll to position [64, 0]
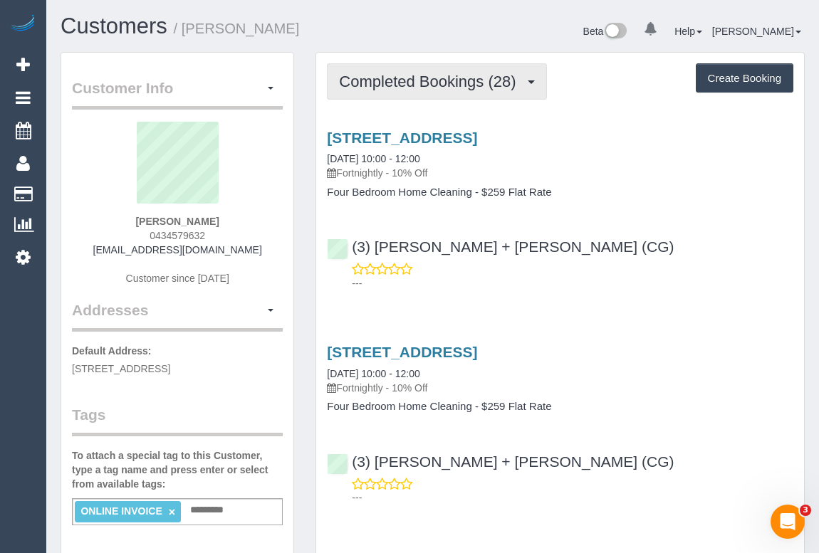
click at [442, 81] on span "Completed Bookings (28)" at bounding box center [431, 82] width 184 height 18
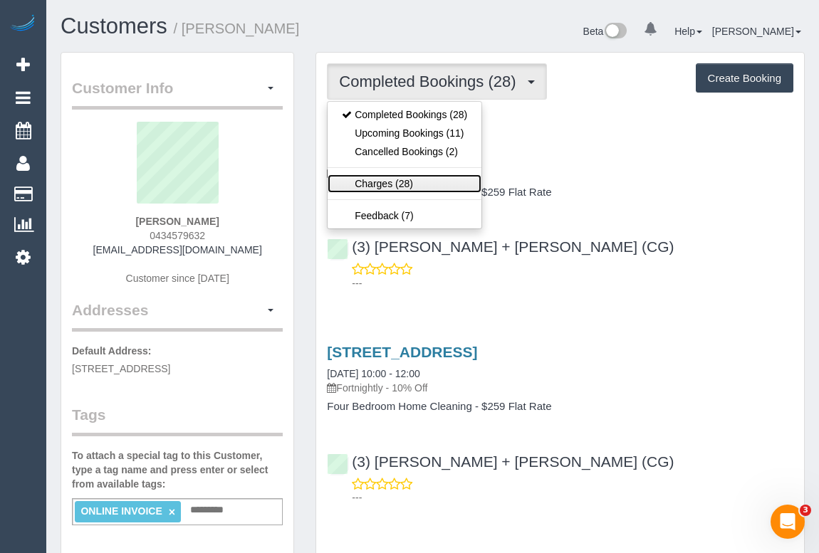
click at [385, 188] on link "Charges (28)" at bounding box center [405, 183] width 154 height 19
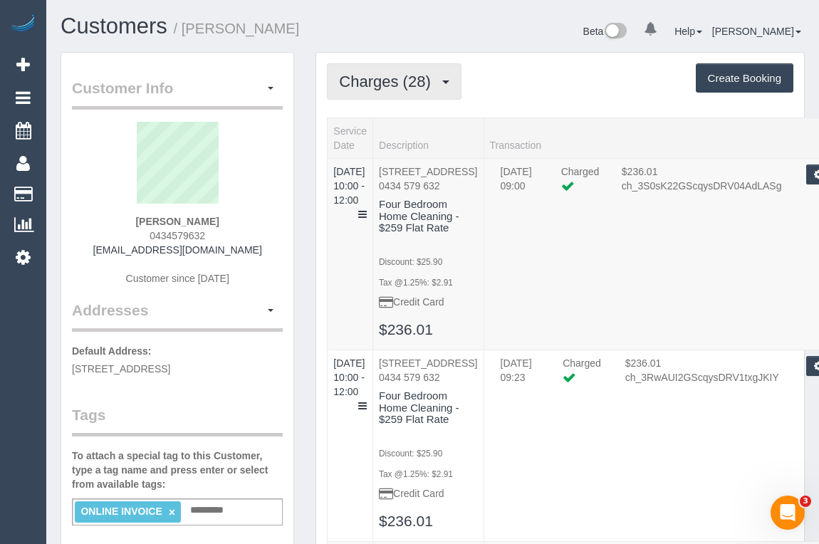
click at [386, 87] on span "Charges (28)" at bounding box center [388, 82] width 98 height 18
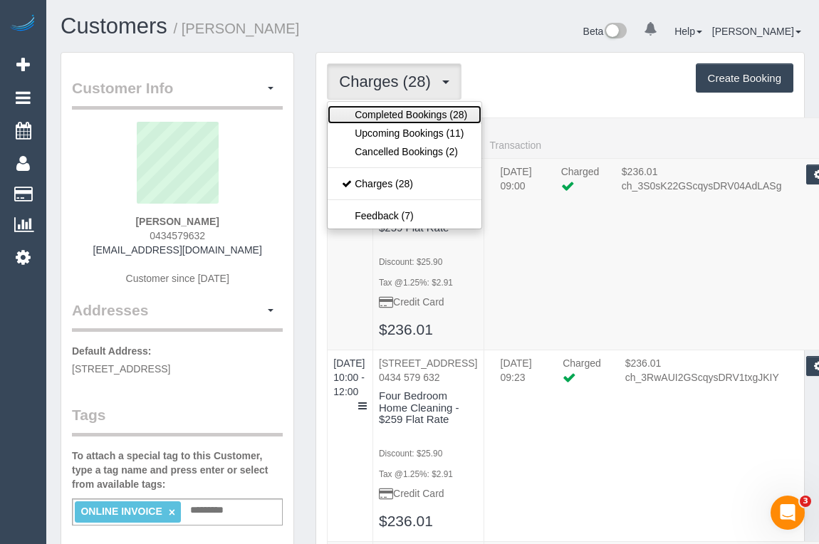
click at [387, 113] on link "Completed Bookings (28)" at bounding box center [405, 114] width 154 height 19
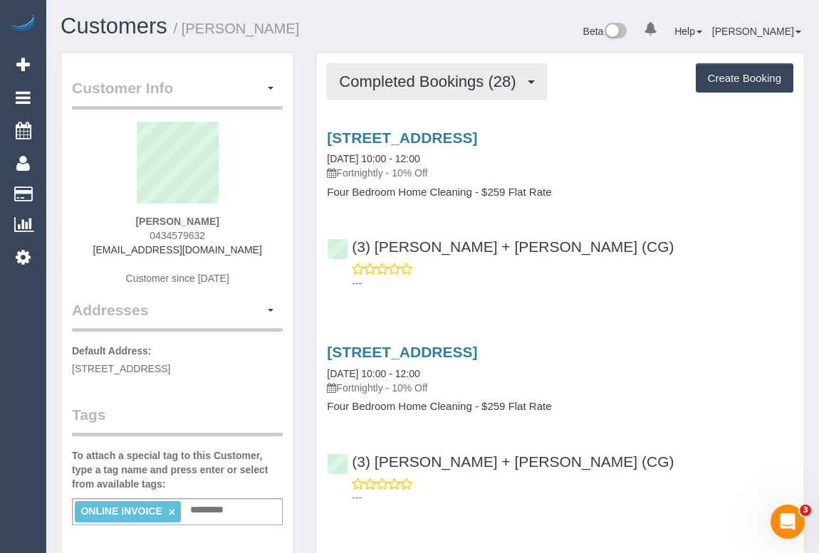
click at [400, 90] on button "Completed Bookings (28)" at bounding box center [436, 81] width 219 height 36
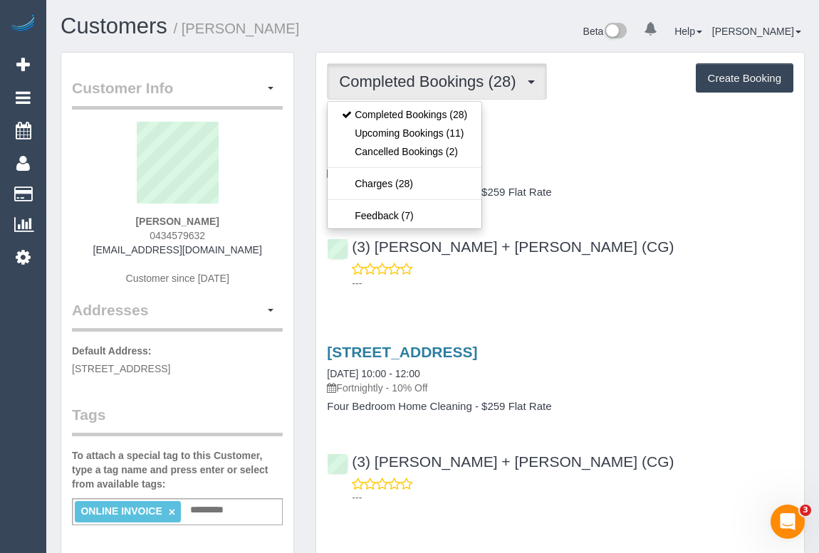
click at [587, 142] on h3 "59, Peel St, Windsor, VIC 3181" at bounding box center [560, 138] width 466 height 16
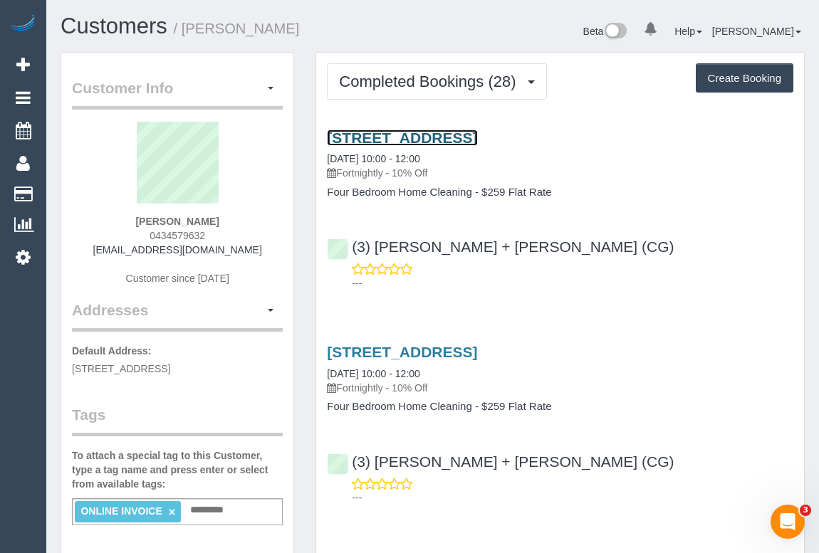
click at [477, 137] on link "59, Peel St, Windsor, VIC 3181" at bounding box center [402, 138] width 150 height 16
drag, startPoint x: 343, startPoint y: 170, endPoint x: 386, endPoint y: 170, distance: 42.7
click at [386, 170] on p "Fortnightly - 10% Off" at bounding box center [560, 173] width 466 height 14
copy p "Fortnightly"
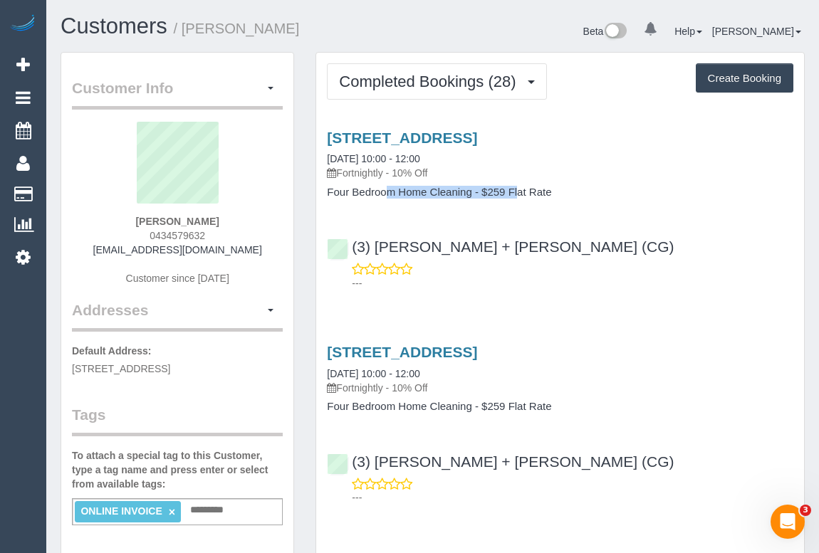
drag, startPoint x: 325, startPoint y: 191, endPoint x: 471, endPoint y: 194, distance: 145.3
click at [471, 194] on div "59, Peel St, Windsor, VIC 3181 27/08/2025 10:00 - 12:00 Fortnightly - 10% Off F…" at bounding box center [560, 164] width 488 height 69
copy h4 "Four Bedroom Home Cleaning"
click at [433, 136] on link "59, Peel St, Windsor, VIC 3181" at bounding box center [402, 138] width 150 height 16
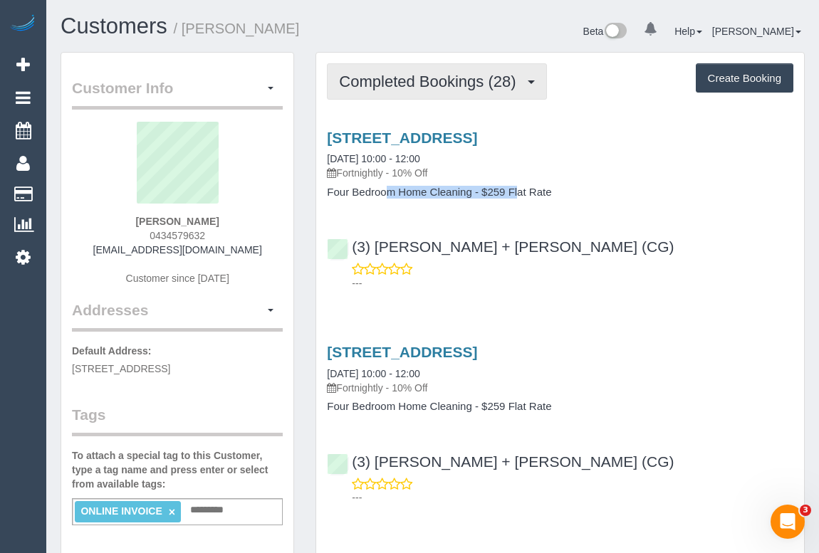
drag, startPoint x: 457, startPoint y: 75, endPoint x: 449, endPoint y: 86, distance: 13.2
click at [457, 75] on span "Completed Bookings (28)" at bounding box center [431, 82] width 184 height 18
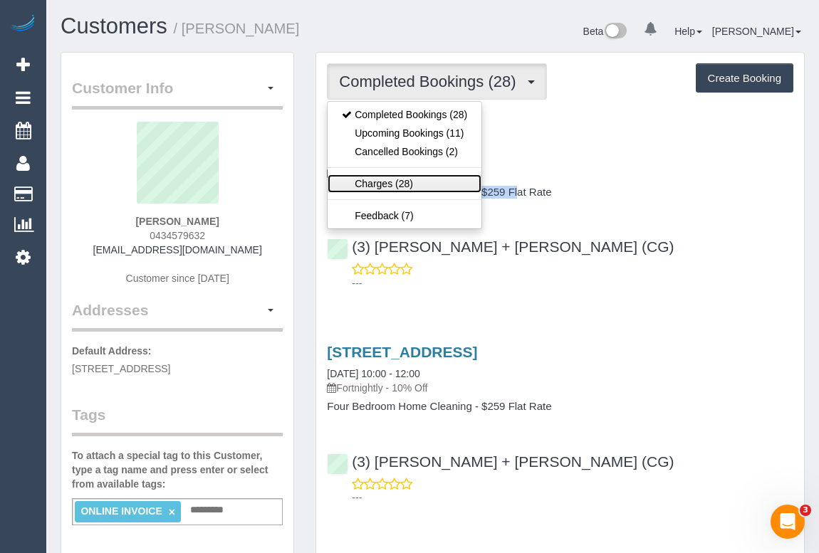
click at [400, 182] on link "Charges (28)" at bounding box center [405, 183] width 154 height 19
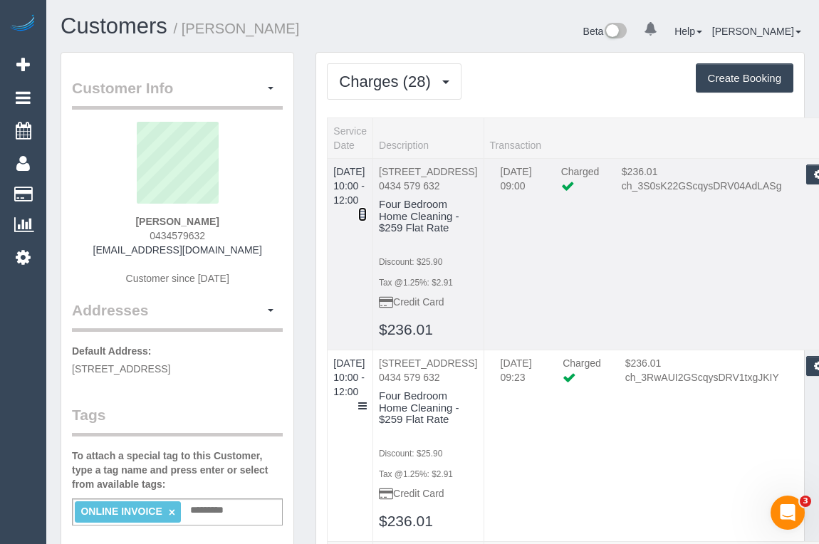
click at [367, 209] on icon at bounding box center [362, 214] width 9 height 10
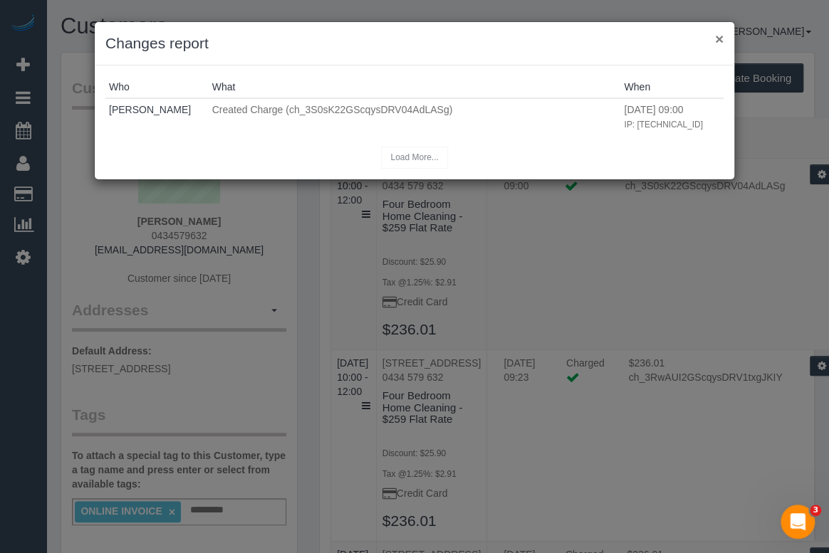
click at [715, 39] on button "×" at bounding box center [719, 38] width 9 height 15
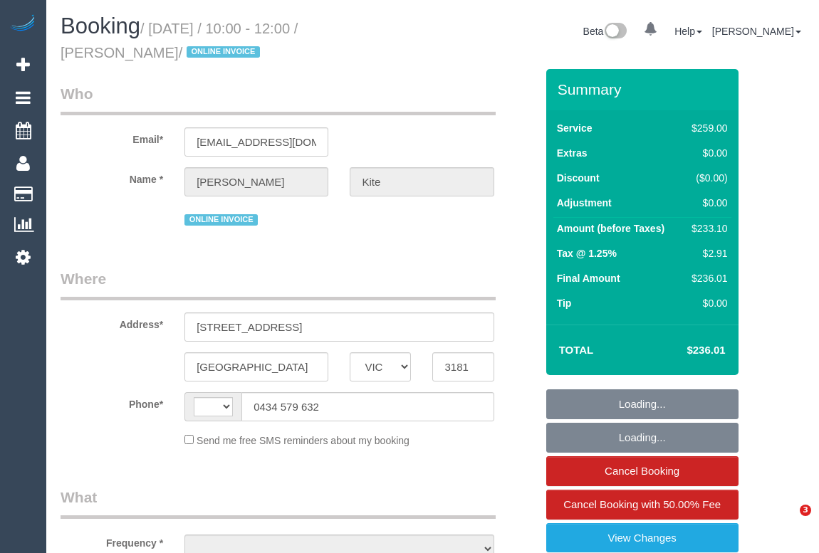
select select "VIC"
select select "string:AU"
select select "string:stripe-pm_1PVQWE2GScqysDRVI46sJc5r"
select select "object:648"
select select "number:27"
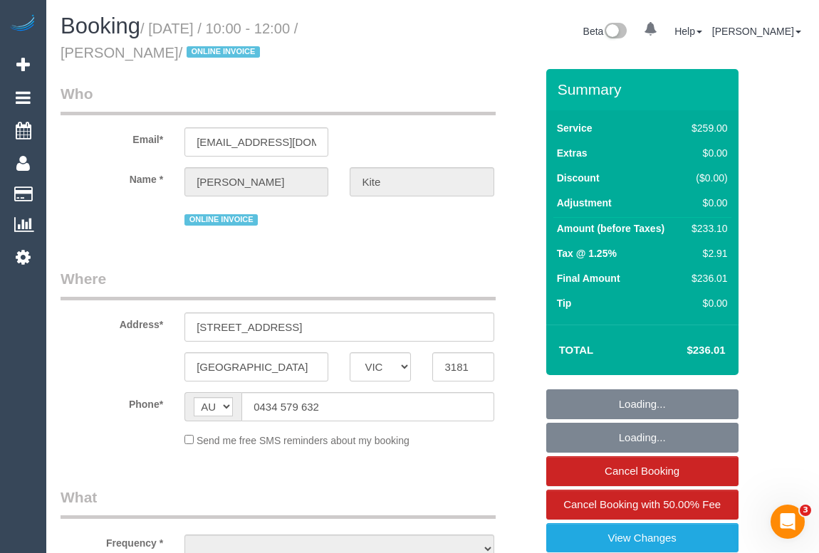
select select "number:14"
select select "number:19"
select select "number:24"
select select "number:34"
select select "number:13"
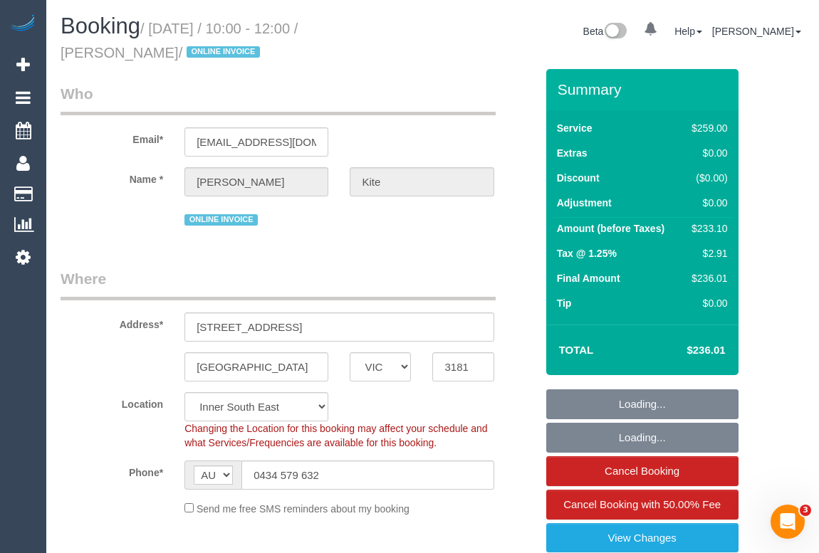
select select "object:1367"
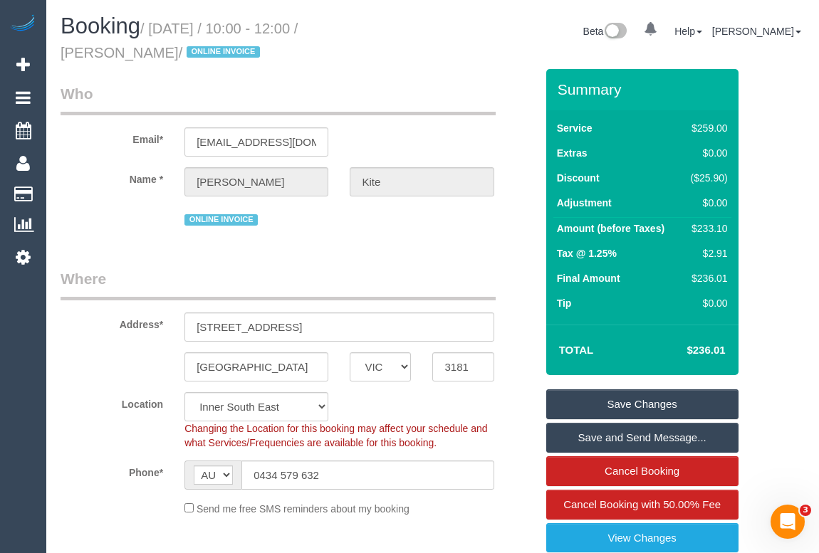
drag, startPoint x: 370, startPoint y: 28, endPoint x: 85, endPoint y: 56, distance: 286.2
click at [85, 56] on small "/ August 27, 2025 / 10:00 - 12:00 / Emily Kite / ONLINE INVOICE" at bounding box center [179, 41] width 237 height 40
copy small "Emily Kite"
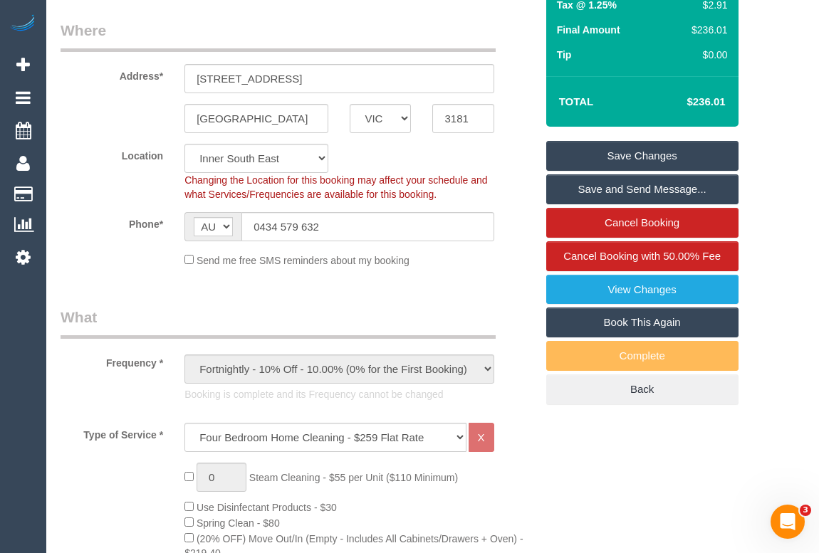
scroll to position [258, 0]
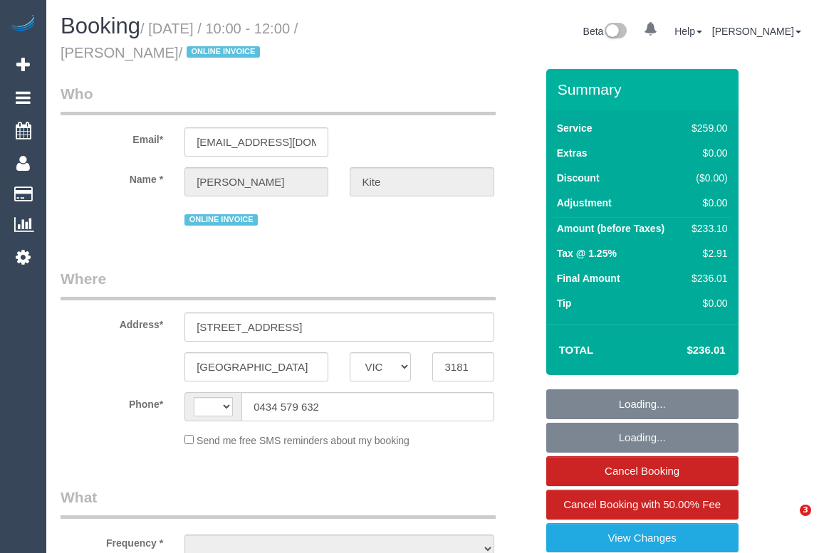
select select "VIC"
select select "object:402"
select select "string:stripe-pm_1PVQWE2GScqysDRVI46sJc5r"
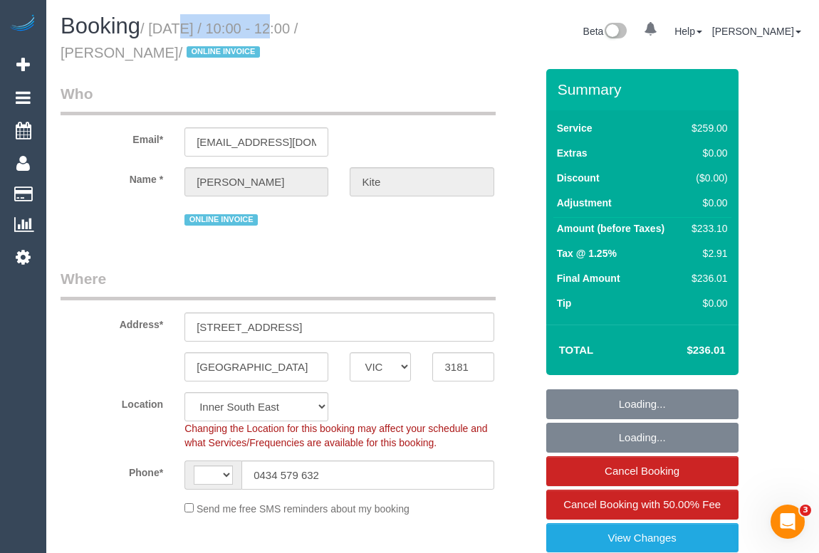
select select "string:AU"
click at [255, 27] on small "/ [DATE] / 10:00 - 12:00 / [PERSON_NAME] / ONLINE INVOICE" at bounding box center [179, 41] width 237 height 40
select select "number:27"
select select "number:14"
select select "number:19"
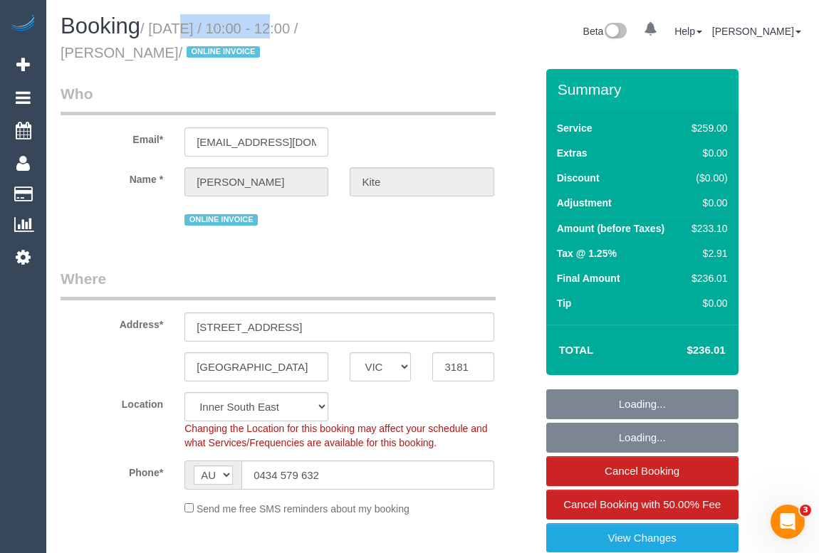
select select "number:24"
select select "number:34"
select select "number:13"
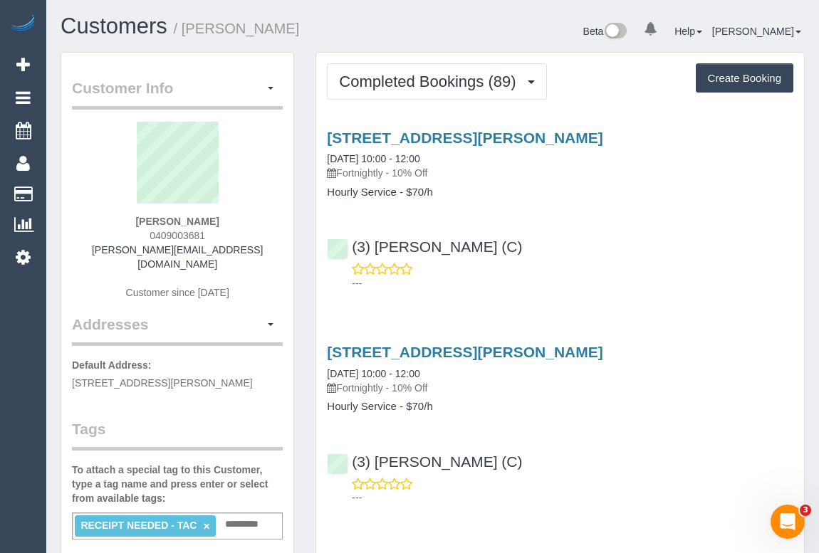
drag, startPoint x: 125, startPoint y: 220, endPoint x: 228, endPoint y: 221, distance: 103.3
click at [228, 221] on div "[PERSON_NAME] 0409003681 [PERSON_NAME][EMAIL_ADDRESS][DOMAIN_NAME] Customer sin…" at bounding box center [177, 218] width 211 height 192
copy strong "[PERSON_NAME]"
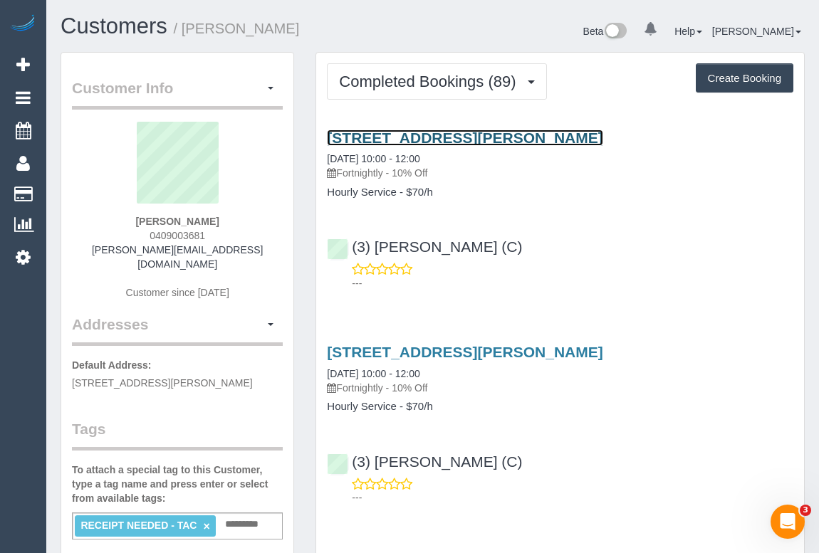
click at [446, 136] on link "[STREET_ADDRESS][PERSON_NAME]" at bounding box center [465, 138] width 276 height 16
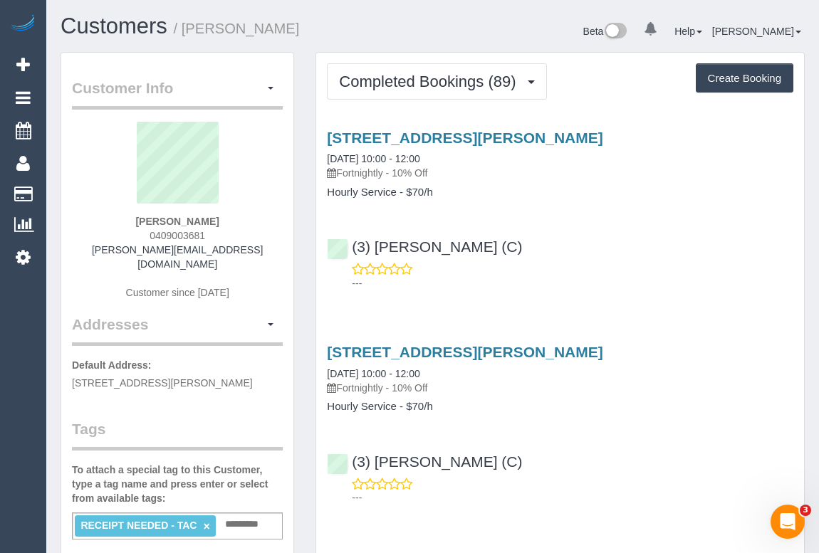
drag, startPoint x: 341, startPoint y: 172, endPoint x: 389, endPoint y: 173, distance: 47.7
click at [389, 173] on p "Fortnightly - 10% Off" at bounding box center [560, 173] width 466 height 14
copy p "Fortnightly"
drag, startPoint x: 326, startPoint y: 193, endPoint x: 397, endPoint y: 195, distance: 71.2
click at [397, 195] on div "[STREET_ADDRESS][PERSON_NAME] [DATE] 10:00 - 12:00 Fortnightly - 10% Off Hourly…" at bounding box center [560, 164] width 488 height 69
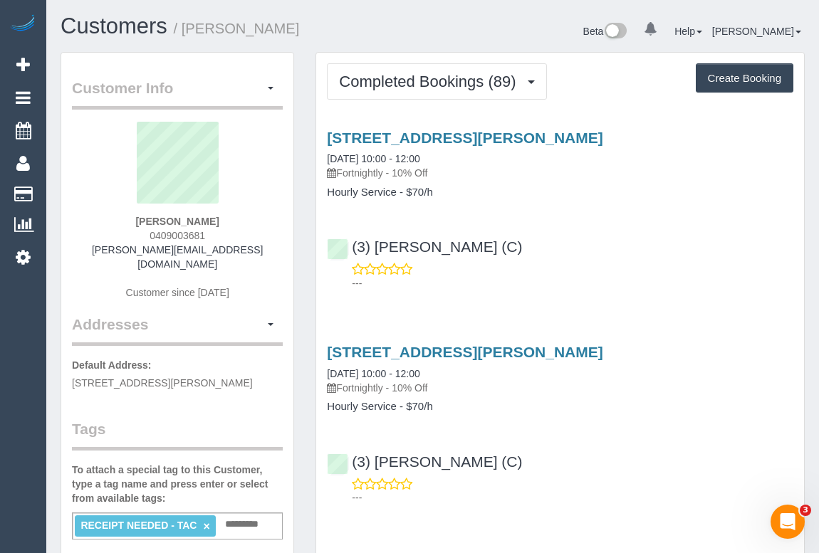
copy h4 "Hourly Service"
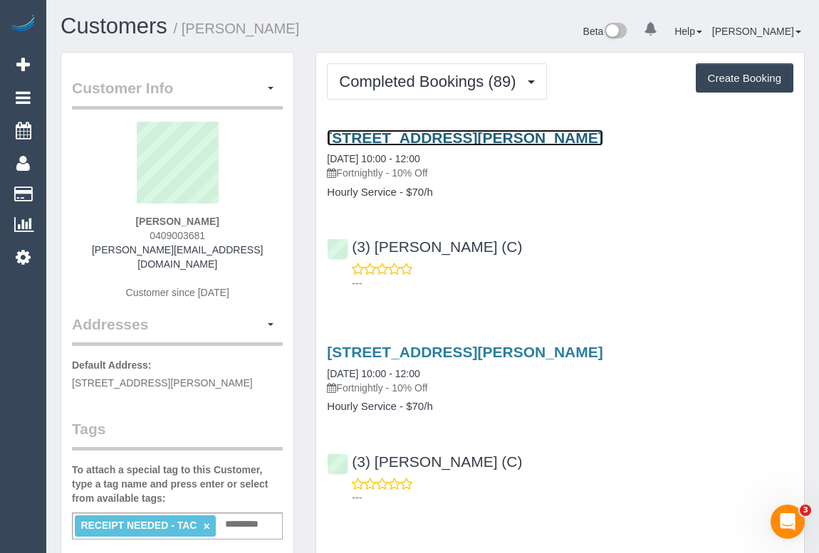
click at [454, 135] on link "[STREET_ADDRESS][PERSON_NAME]" at bounding box center [465, 138] width 276 height 16
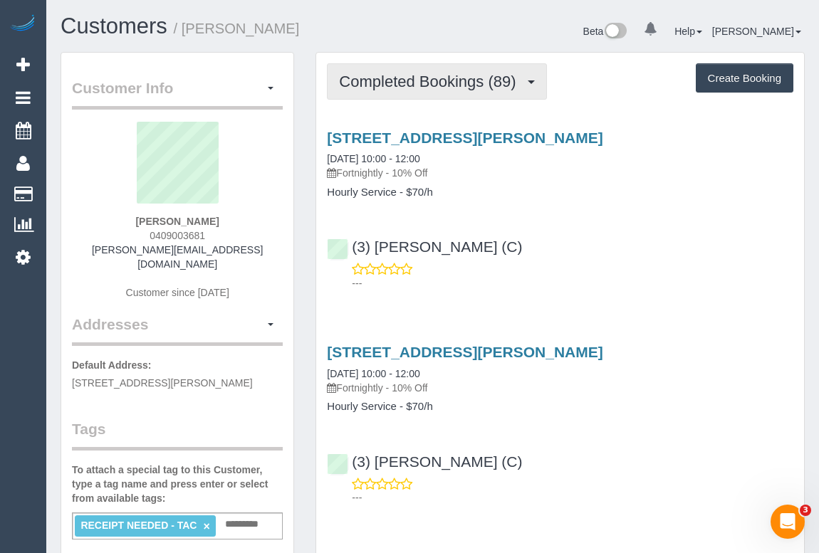
click at [439, 85] on span "Completed Bookings (89)" at bounding box center [431, 82] width 184 height 18
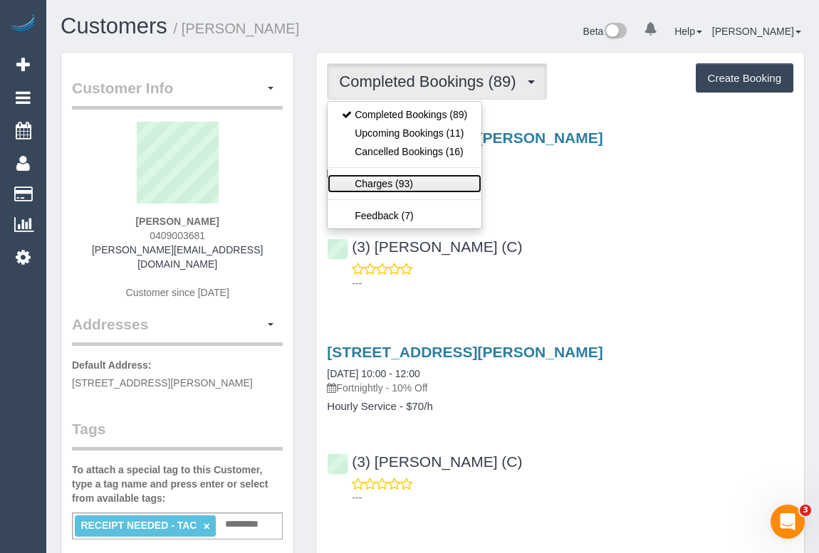
click at [402, 185] on link "Charges (93)" at bounding box center [405, 183] width 154 height 19
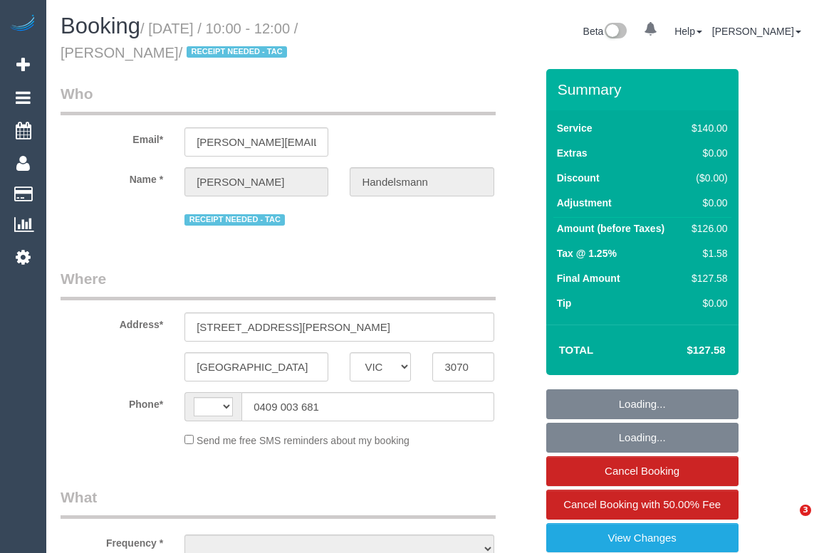
select select "VIC"
select select "string:stripe-pm_1OWXHA2GScqysDRVfHuez8Fm"
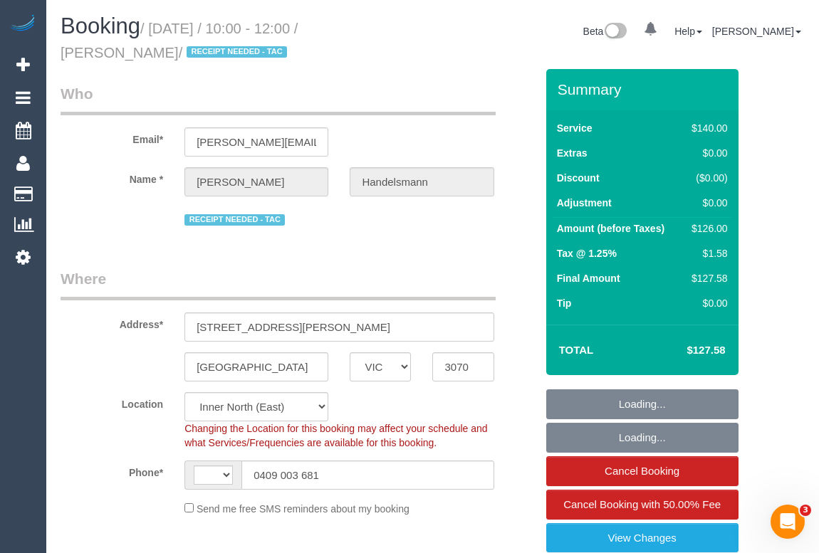
select select "string:AU"
select select "object:552"
select select "number:27"
select select "number:14"
select select "number:19"
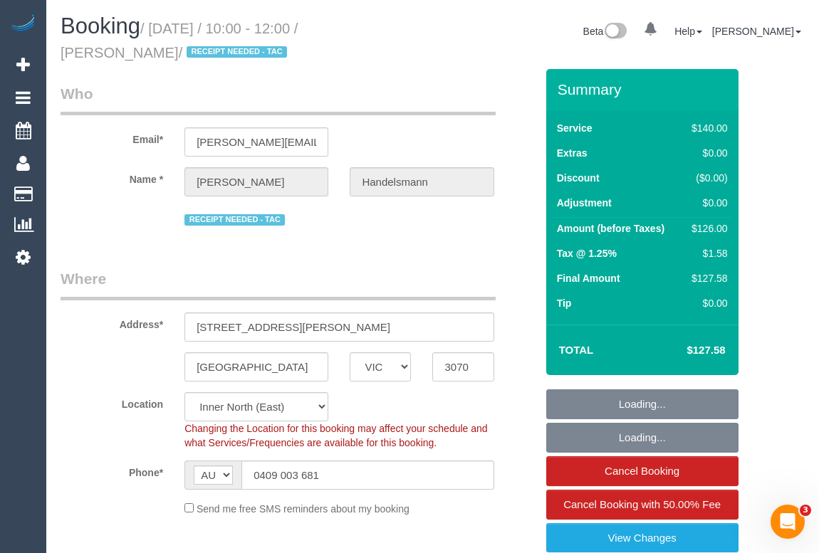
select select "number:25"
select select "number:34"
select select "number:12"
select select "object:1670"
select select "spot1"
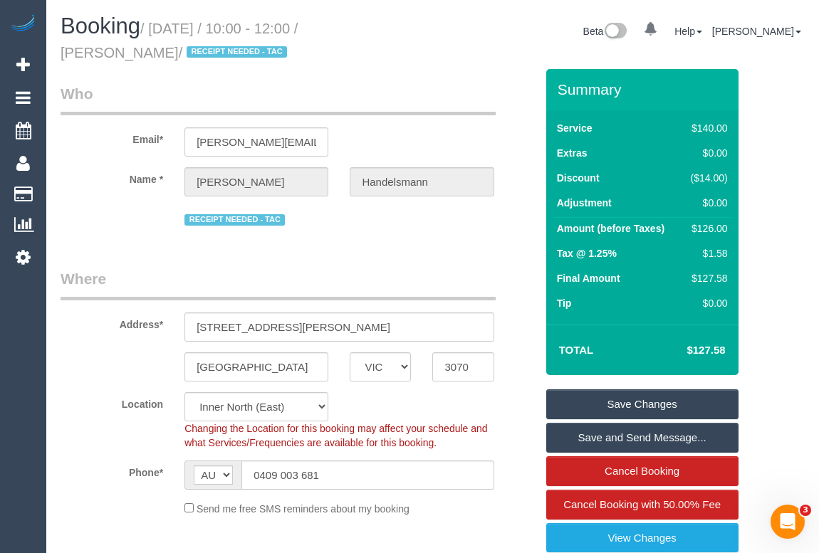
drag, startPoint x: 377, startPoint y: 249, endPoint x: 377, endPoint y: 264, distance: 15.0
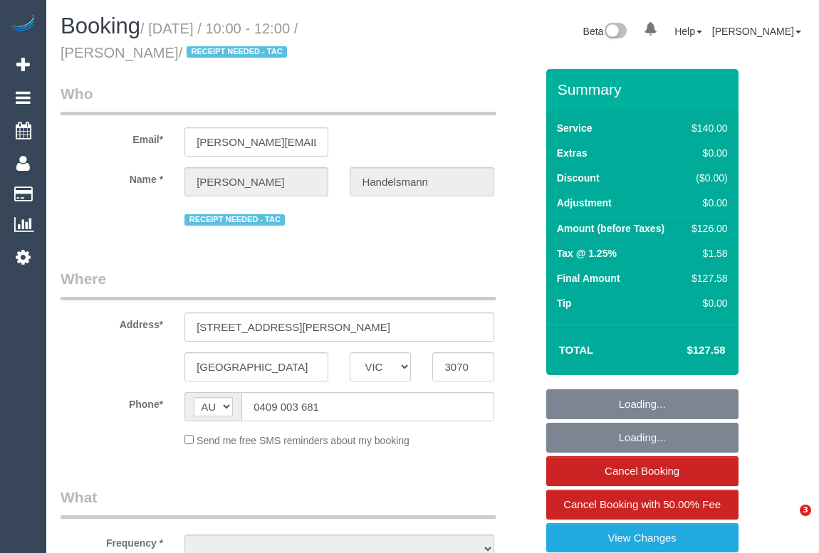
select select "VIC"
select select "string:stripe-pm_1OWXHA2GScqysDRVfHuez8Fm"
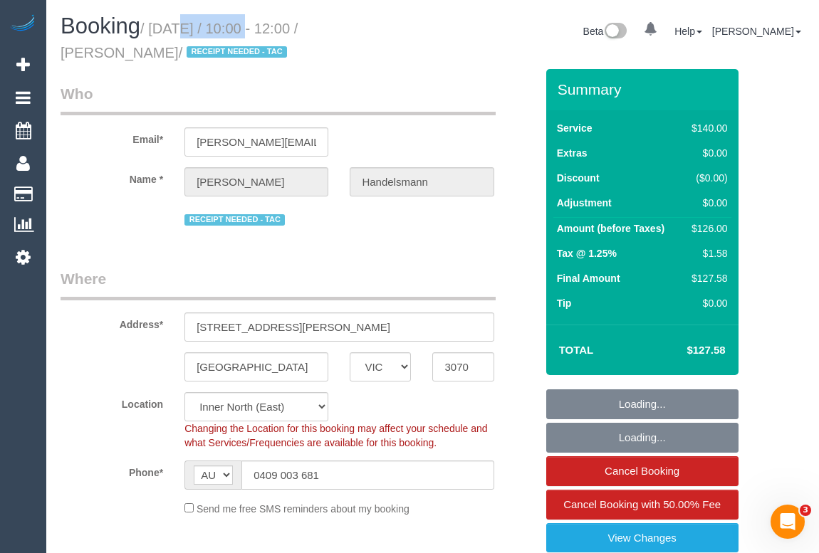
select select "object:716"
select select "number:27"
select select "number:14"
select select "number:19"
select select "number:25"
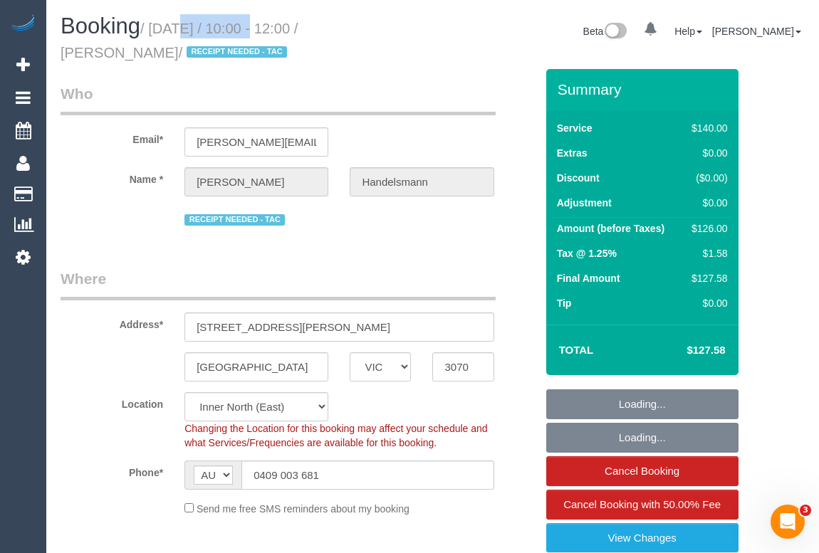
select select "number:34"
select select "number:12"
select select "object:1676"
select select "spot1"
drag, startPoint x: 0, startPoint y: 0, endPoint x: 257, endPoint y: 33, distance: 259.1
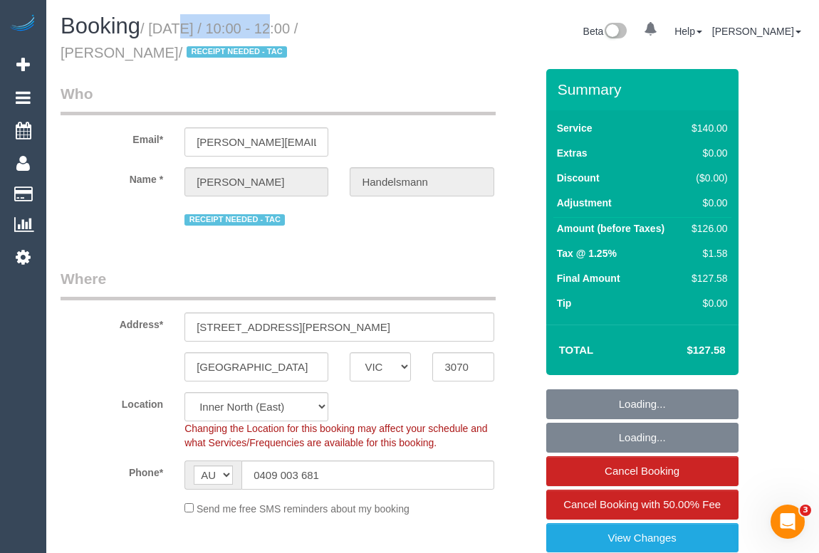
click at [257, 33] on small "/ August 27, 2025 / 10:00 - 12:00 / Rob Handelsmann / RECEIPT NEEDED - TAC" at bounding box center [179, 41] width 237 height 40
copy small "August 27, 2025"
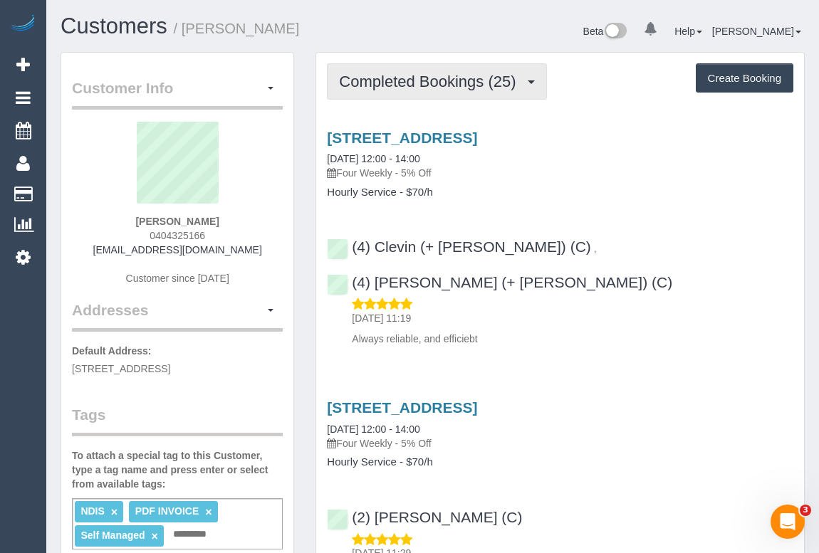
click at [399, 85] on span "Completed Bookings (25)" at bounding box center [431, 82] width 184 height 18
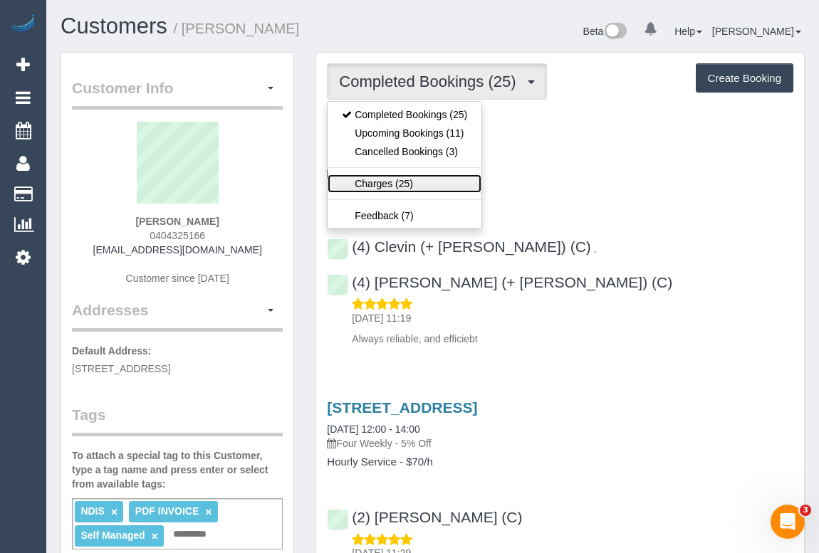
click at [391, 184] on link "Charges (25)" at bounding box center [405, 183] width 154 height 19
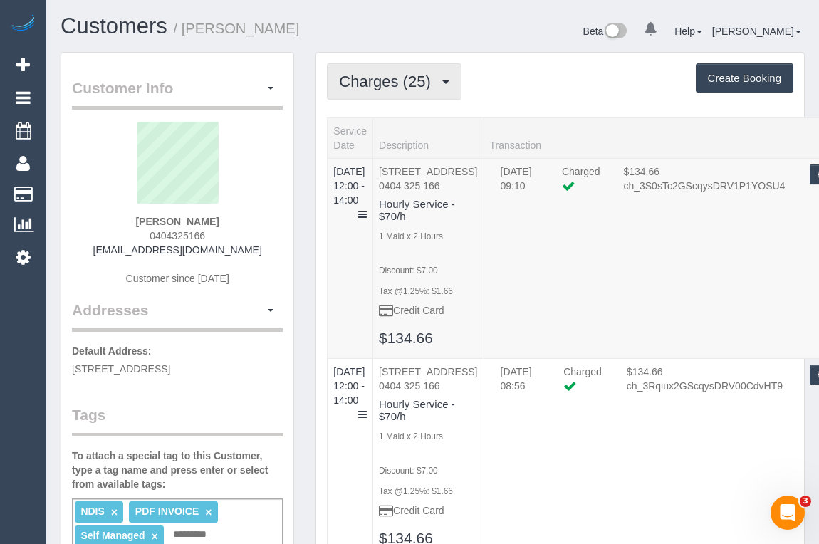
click at [400, 97] on button "Charges (25)" at bounding box center [394, 81] width 135 height 36
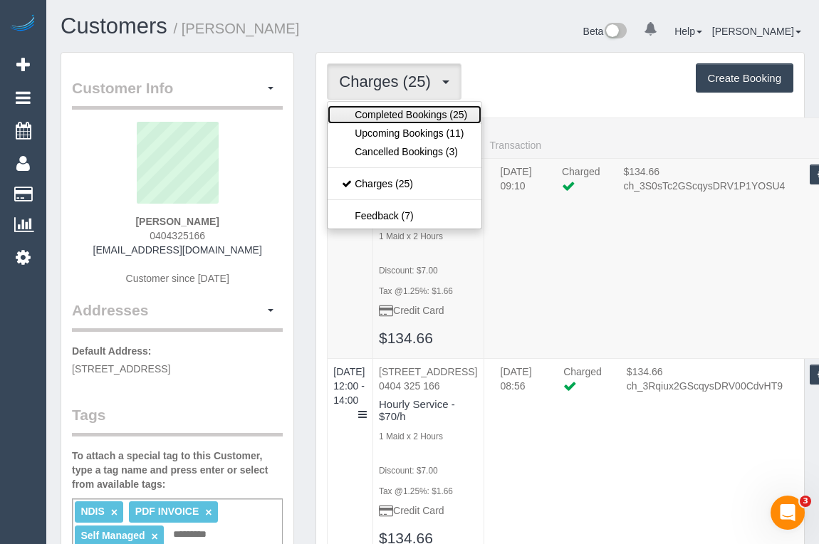
click at [395, 112] on link "Completed Bookings (25)" at bounding box center [405, 114] width 154 height 19
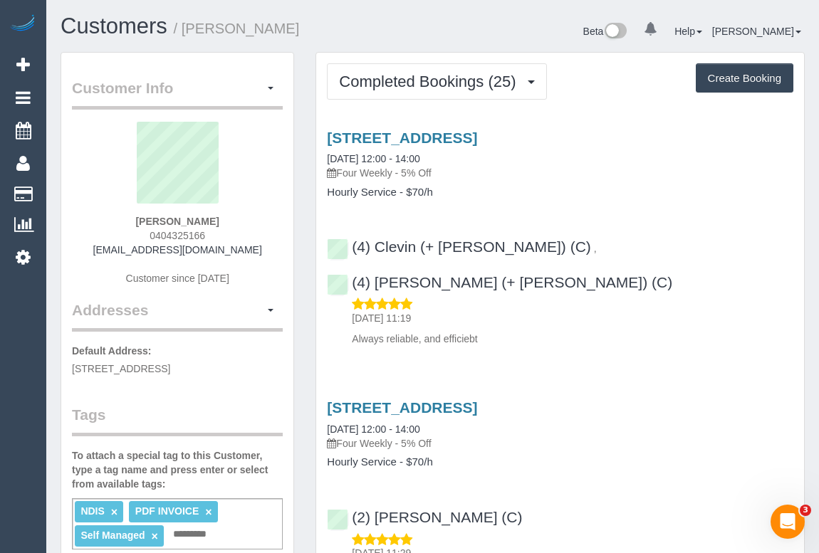
drag, startPoint x: 140, startPoint y: 221, endPoint x: 236, endPoint y: 218, distance: 96.2
click at [236, 218] on div "[PERSON_NAME] 0404325166 [EMAIL_ADDRESS][DOMAIN_NAME] Customer since [DATE]" at bounding box center [177, 211] width 211 height 178
copy strong "[PERSON_NAME]"
click at [435, 137] on link "[STREET_ADDRESS]" at bounding box center [402, 138] width 150 height 16
drag, startPoint x: 342, startPoint y: 172, endPoint x: 397, endPoint y: 172, distance: 54.8
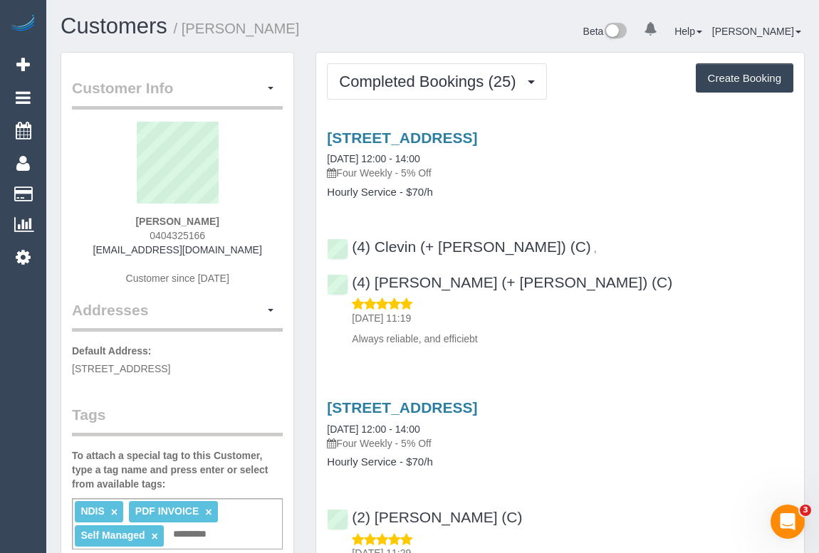
click at [397, 172] on p "Four Weekly - 5% Off" at bounding box center [560, 173] width 466 height 14
copy p "Four Weekly"
drag, startPoint x: 328, startPoint y: 192, endPoint x: 395, endPoint y: 194, distance: 66.2
click at [395, 194] on h4 "Hourly Service - $70/h" at bounding box center [560, 193] width 466 height 12
copy h4 "Hourly Service"
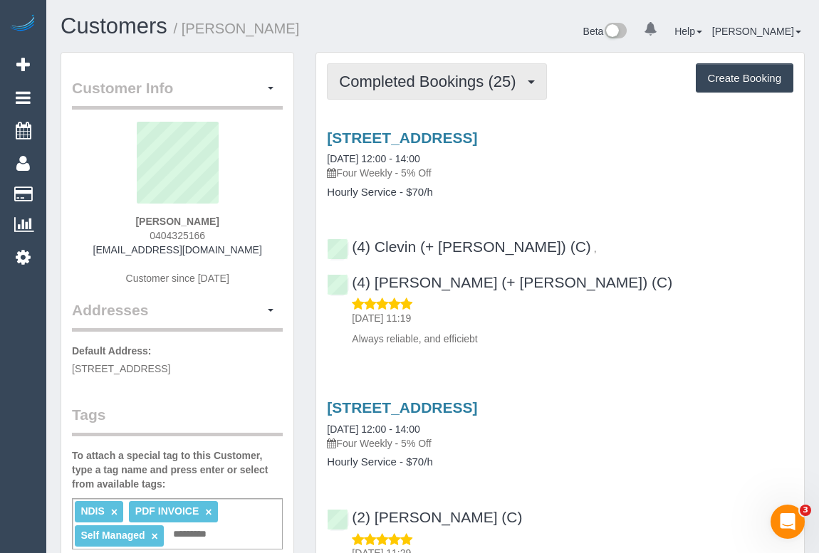
click at [405, 82] on span "Completed Bookings (25)" at bounding box center [431, 82] width 184 height 18
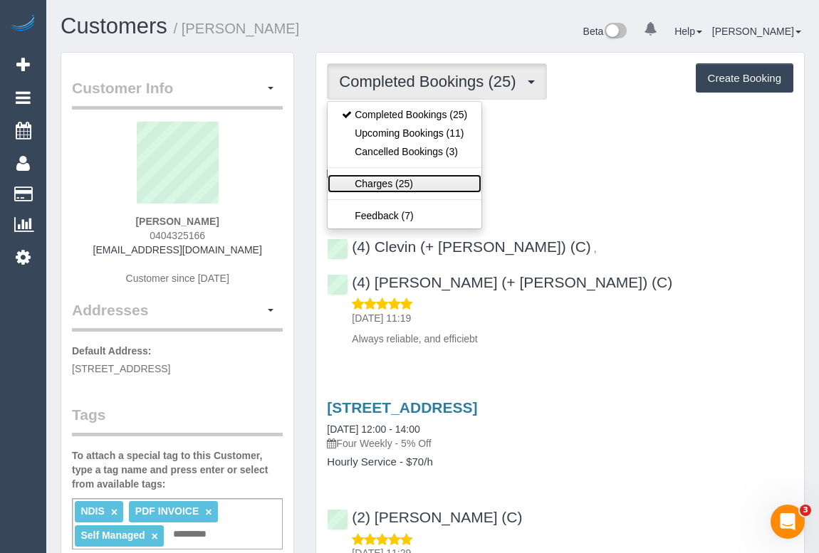
click at [386, 187] on link "Charges (25)" at bounding box center [405, 183] width 154 height 19
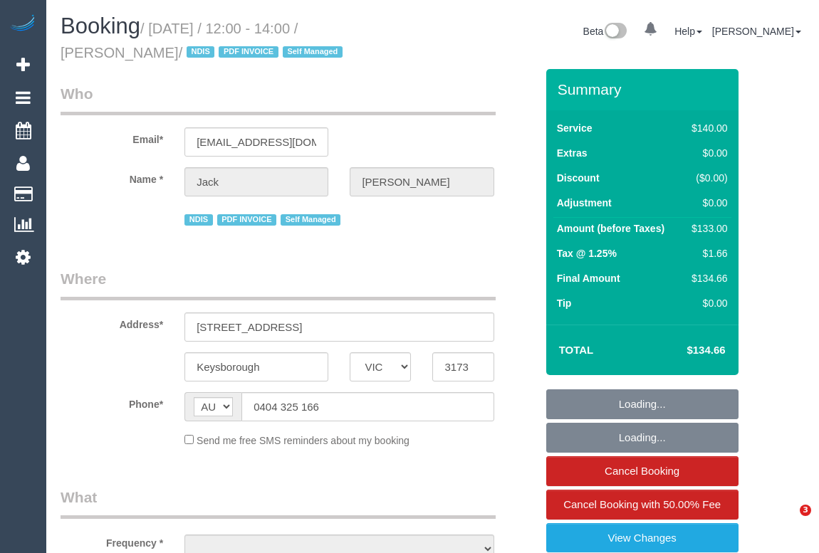
select select "VIC"
select select "string:stripe-pm_1NtkNo2GScqysDRVYsPJdSuv"
select select "number:28"
select select "number:14"
select select "number:19"
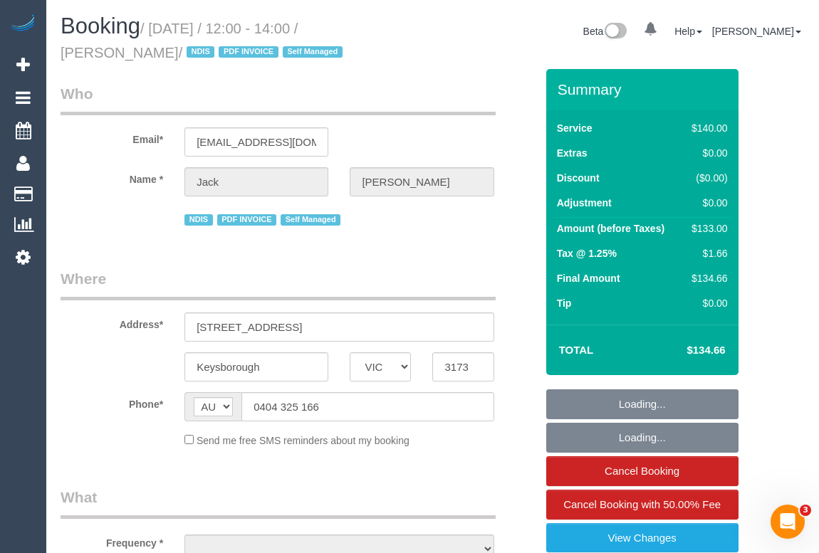
select select "number:25"
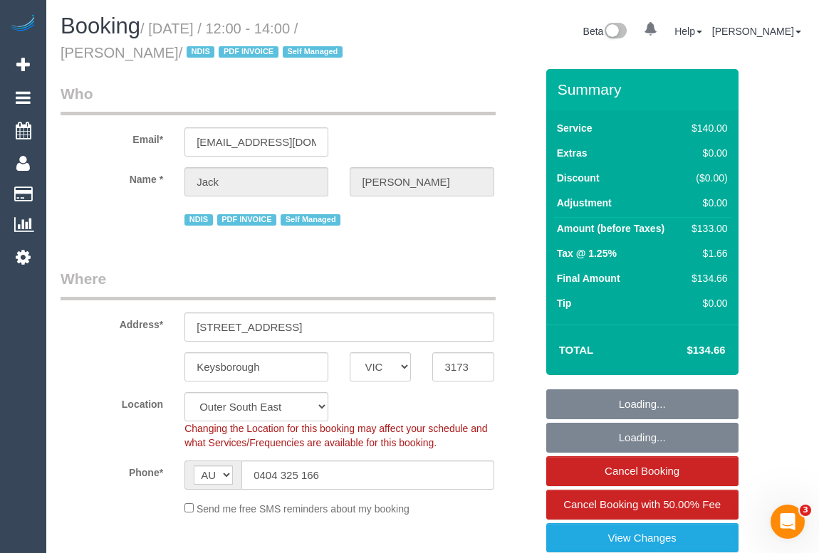
select select "object:1032"
select select "spot1"
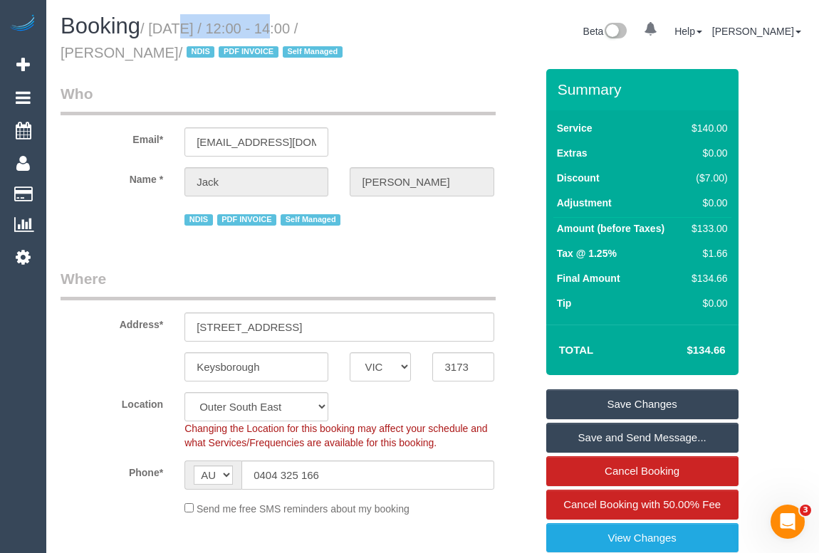
drag, startPoint x: 160, startPoint y: 29, endPoint x: 335, endPoint y: 84, distance: 184.2
click at [256, 27] on small "/ [DATE] / 12:00 - 14:00 / [PERSON_NAME] / NDIS PDF INVOICE Self Managed" at bounding box center [204, 41] width 286 height 40
copy small "[DATE]"
